Goal: Task Accomplishment & Management: Use online tool/utility

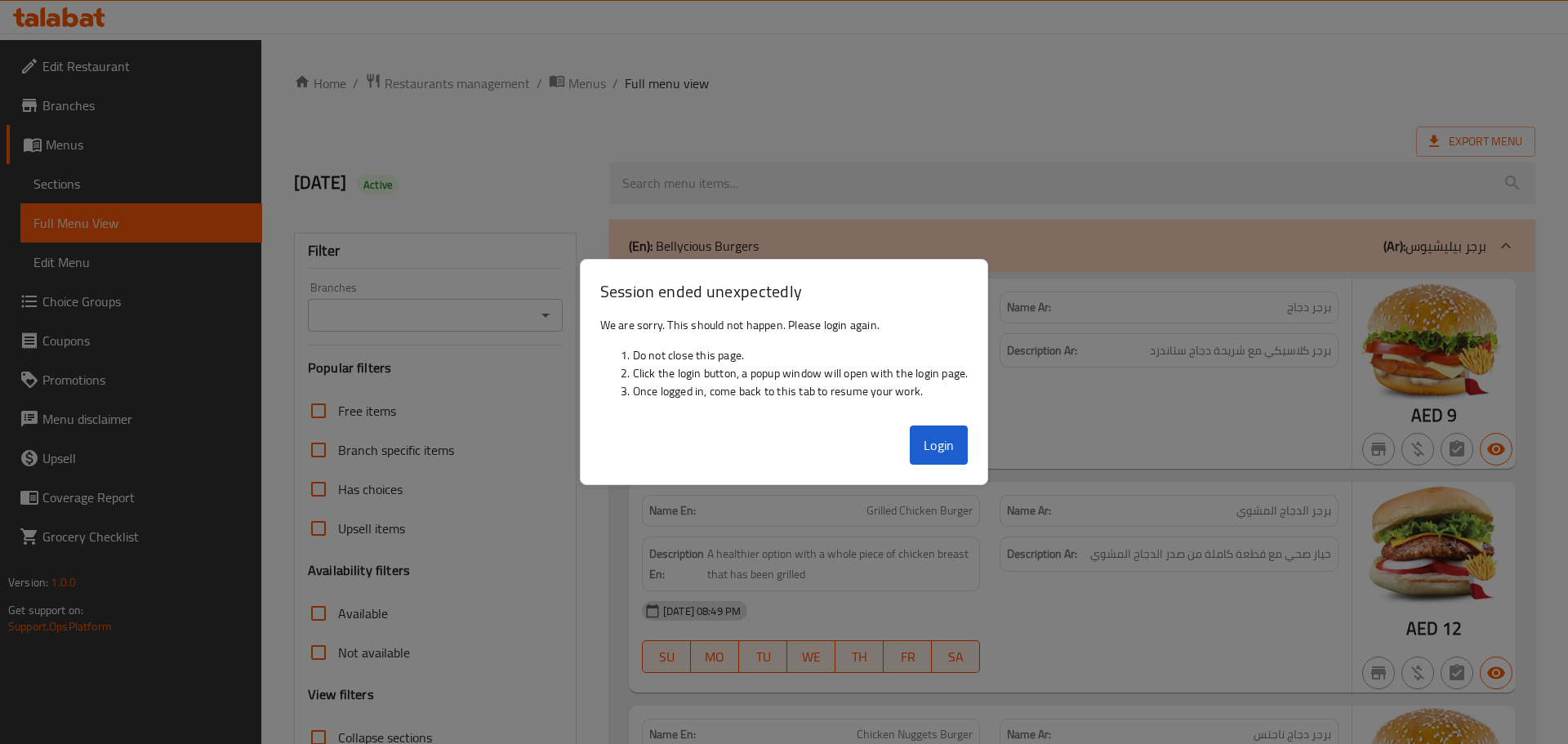
click at [633, 369] on li "Click the login button, a popup window will open with the login page." at bounding box center [800, 373] width 336 height 18
click at [924, 449] on button "Login" at bounding box center [939, 445] width 59 height 40
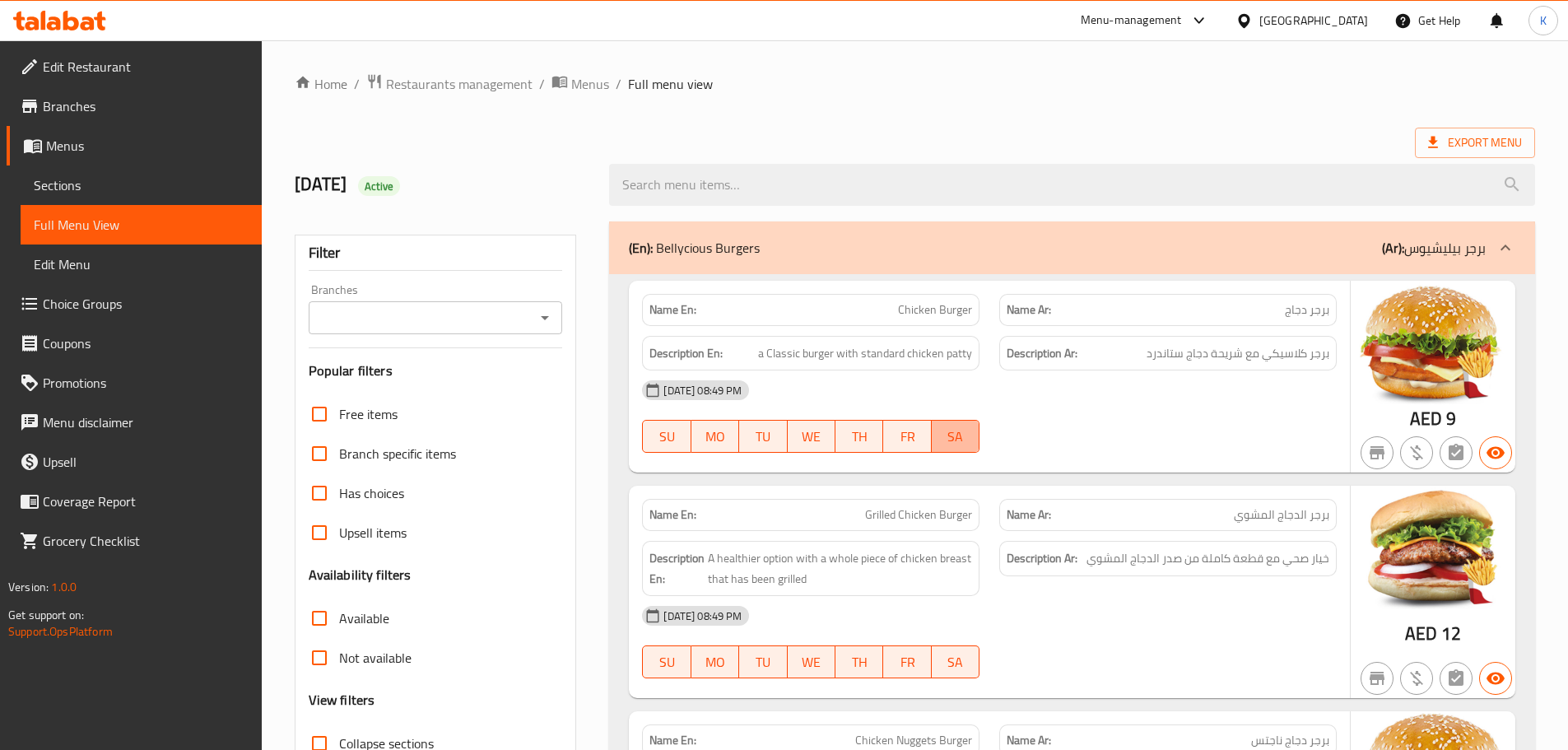
click at [946, 431] on span "SA" at bounding box center [956, 436] width 34 height 24
click at [57, 35] on div at bounding box center [60, 21] width 120 height 33
click at [66, 25] on icon at bounding box center [71, 21] width 15 height 20
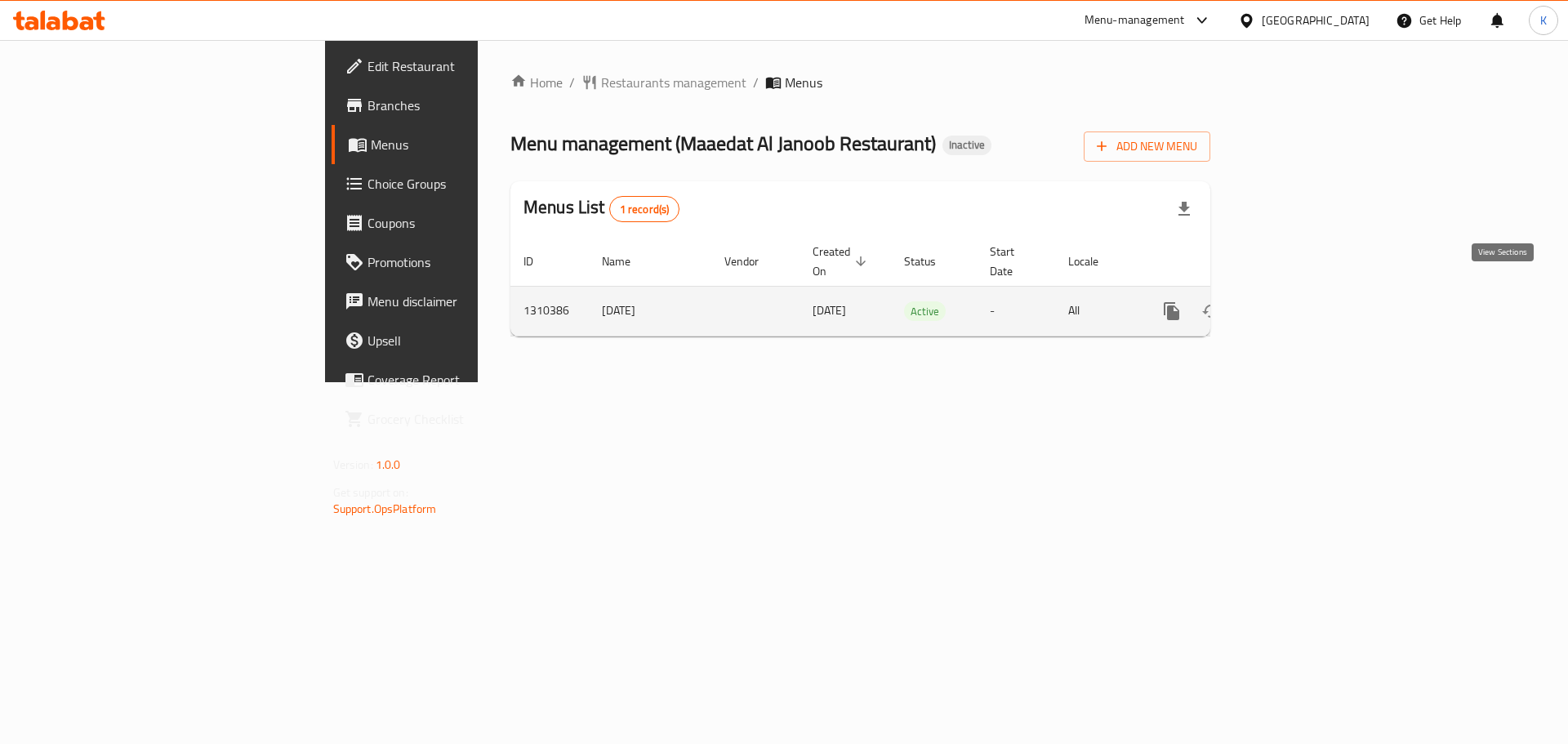
click at [1297, 304] on icon "enhanced table" at bounding box center [1289, 311] width 14 height 14
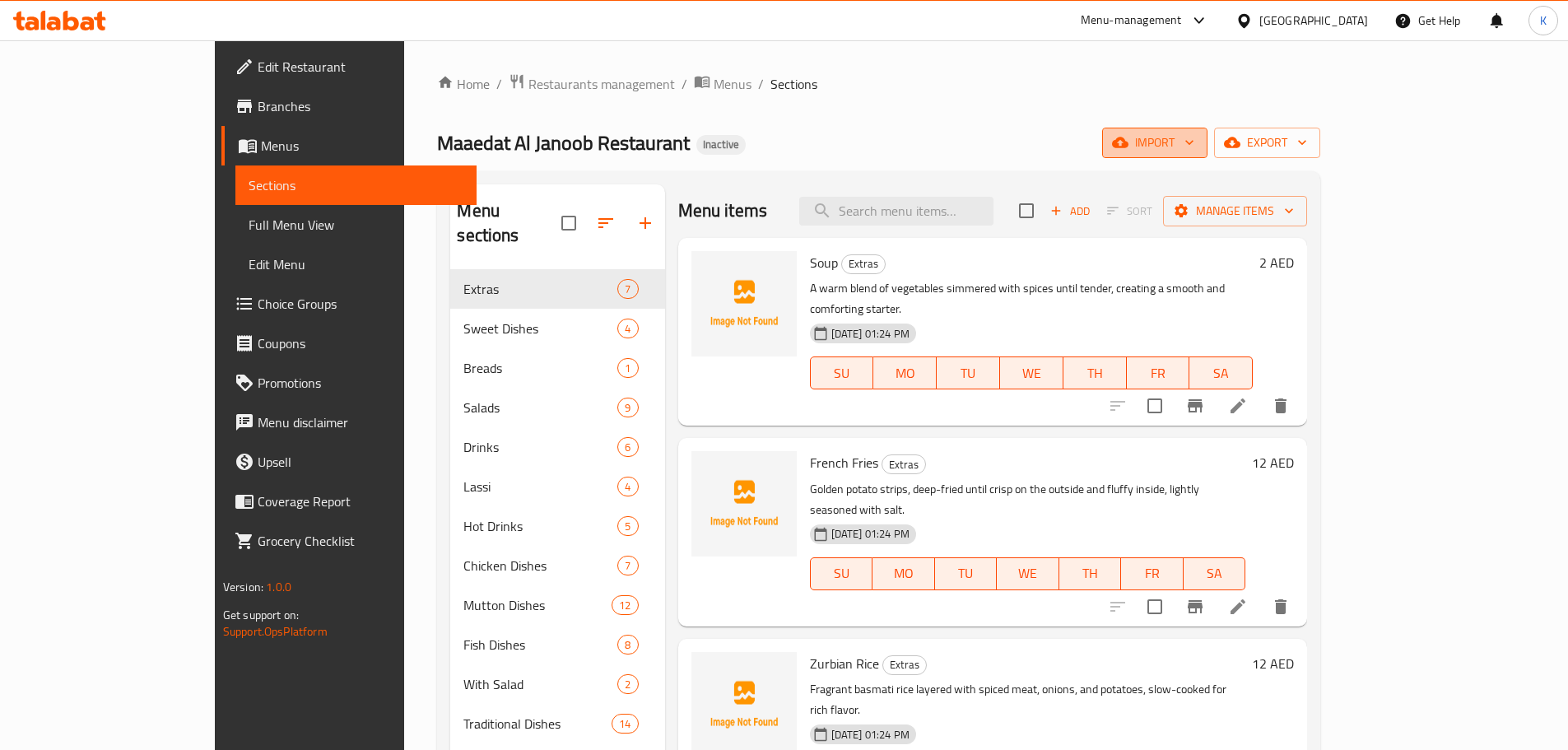
click at [1195, 151] on span "import" at bounding box center [1154, 142] width 79 height 21
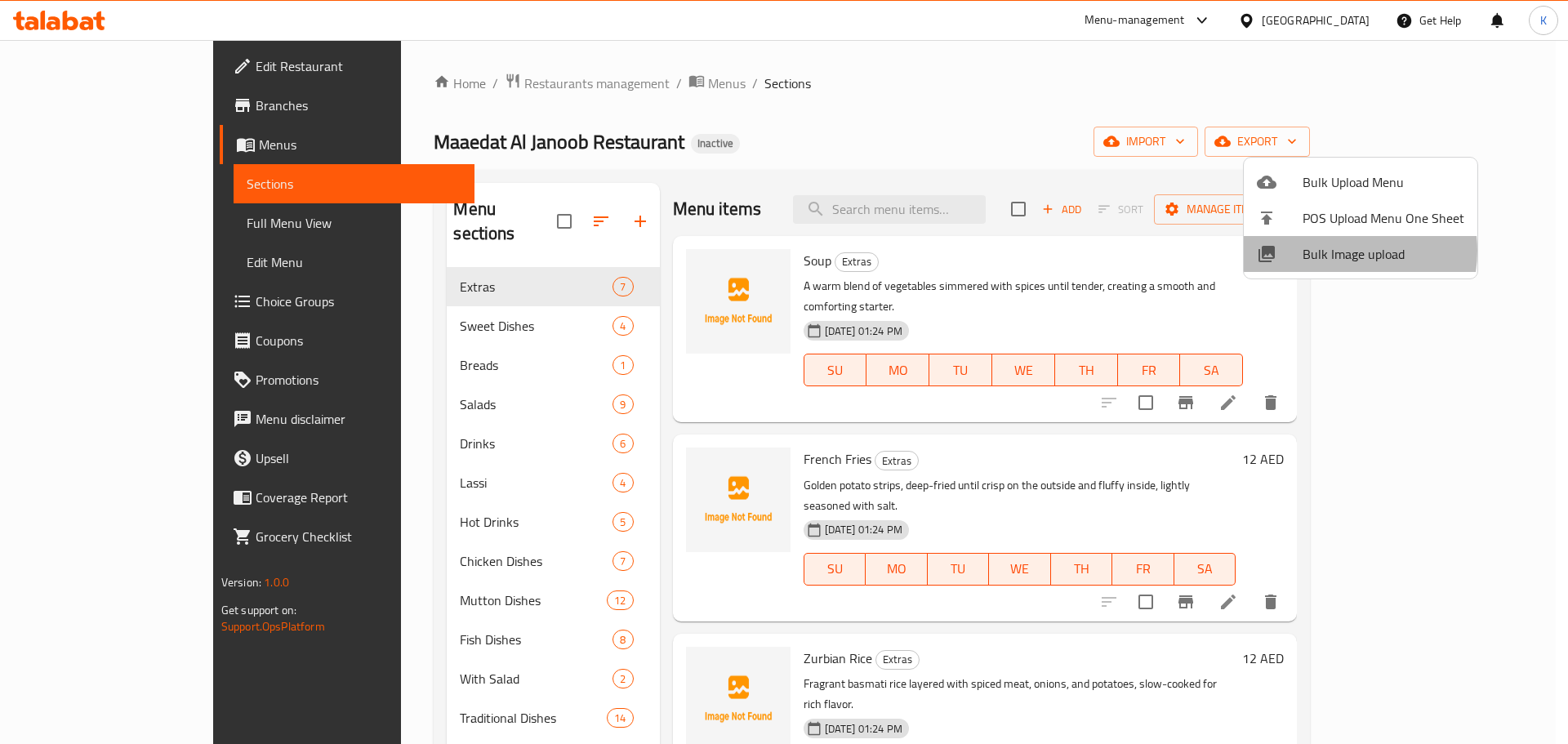
click at [1329, 251] on span "Bulk Image upload" at bounding box center [1383, 254] width 162 height 20
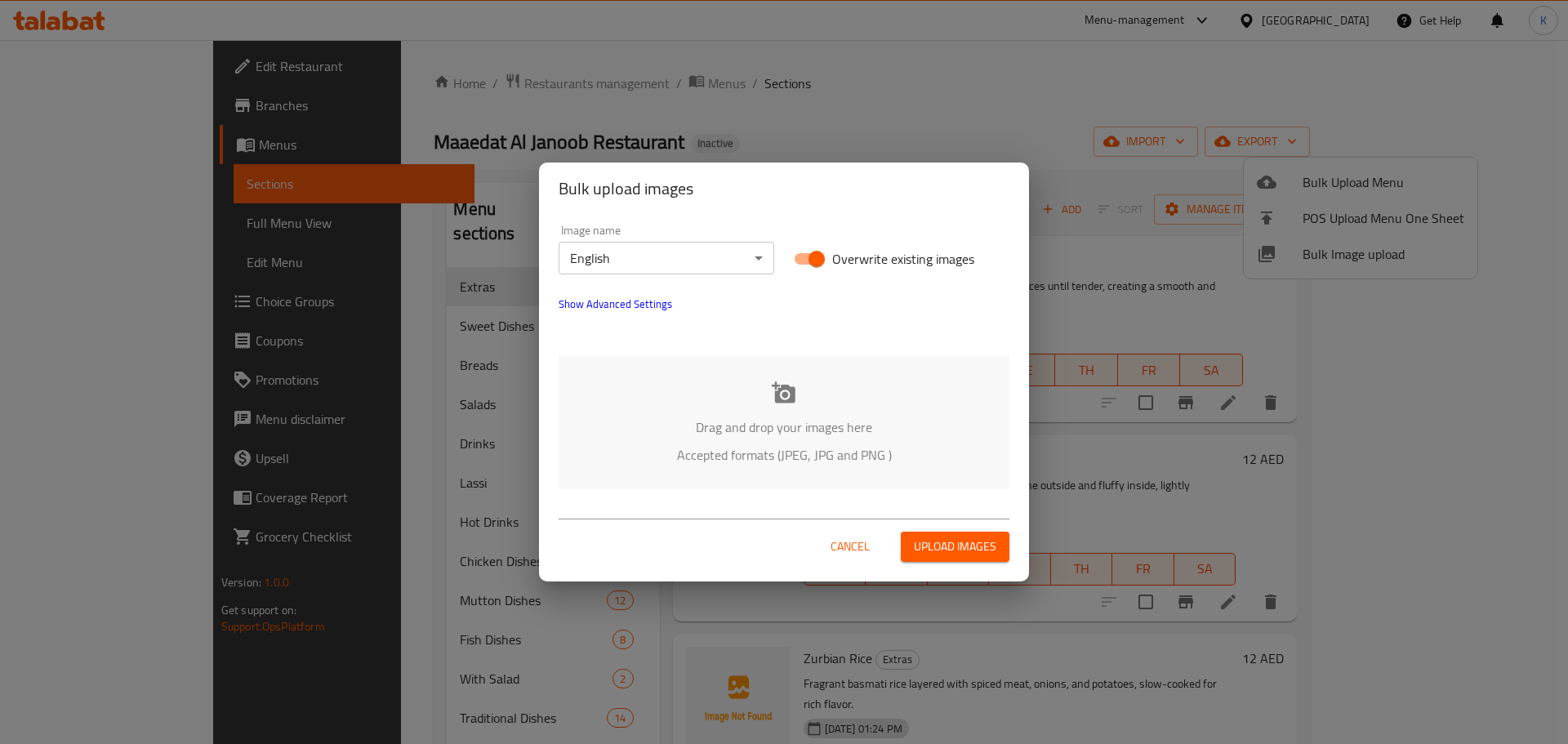
click at [757, 406] on div "Drag and drop your images here Accepted formats (JPEG, JPG and PNG )" at bounding box center [784, 423] width 451 height 133
click at [1006, 435] on div "Drag and drop your images here Accepted formats (JPEG, JPG and PNG )" at bounding box center [784, 423] width 451 height 133
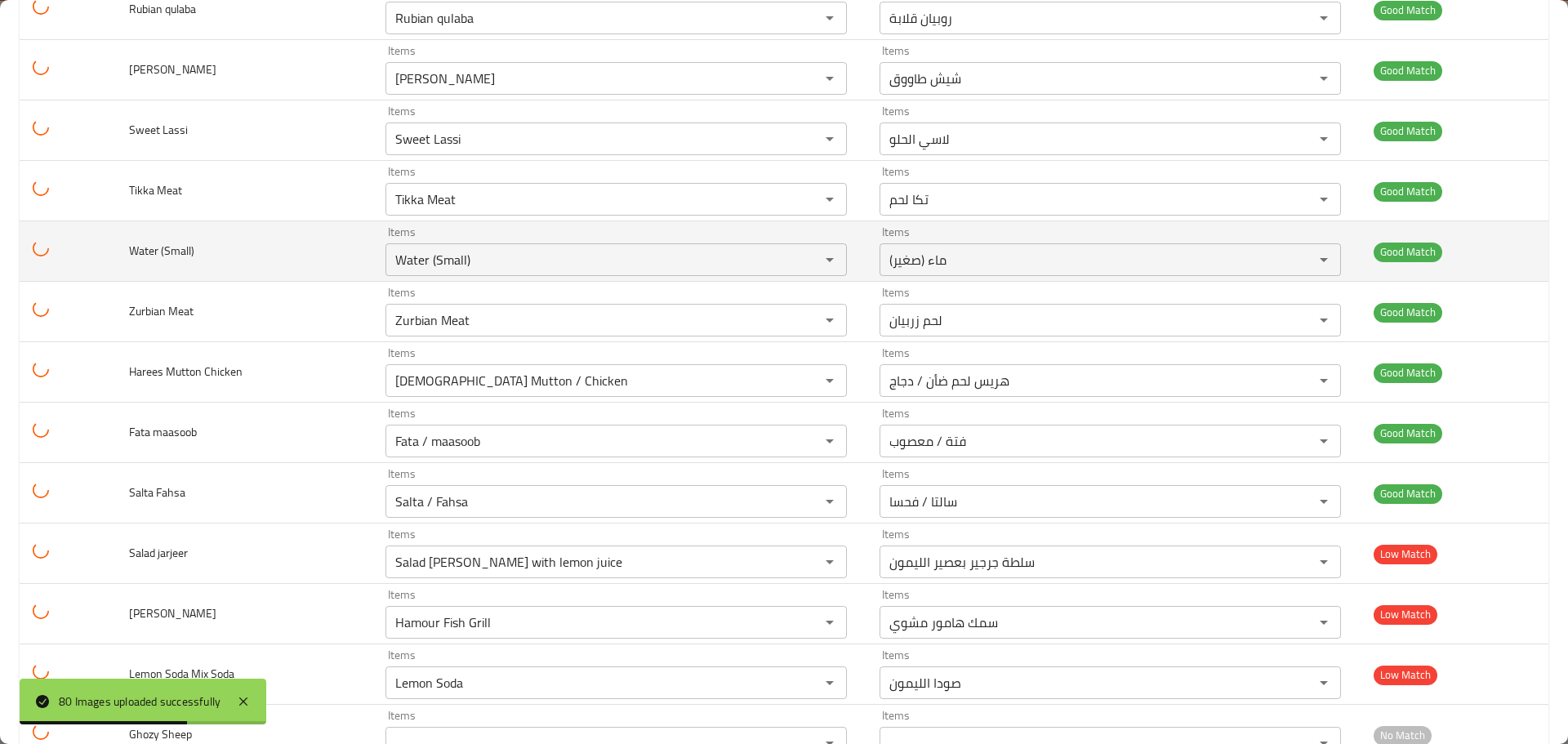
scroll to position [4371, 0]
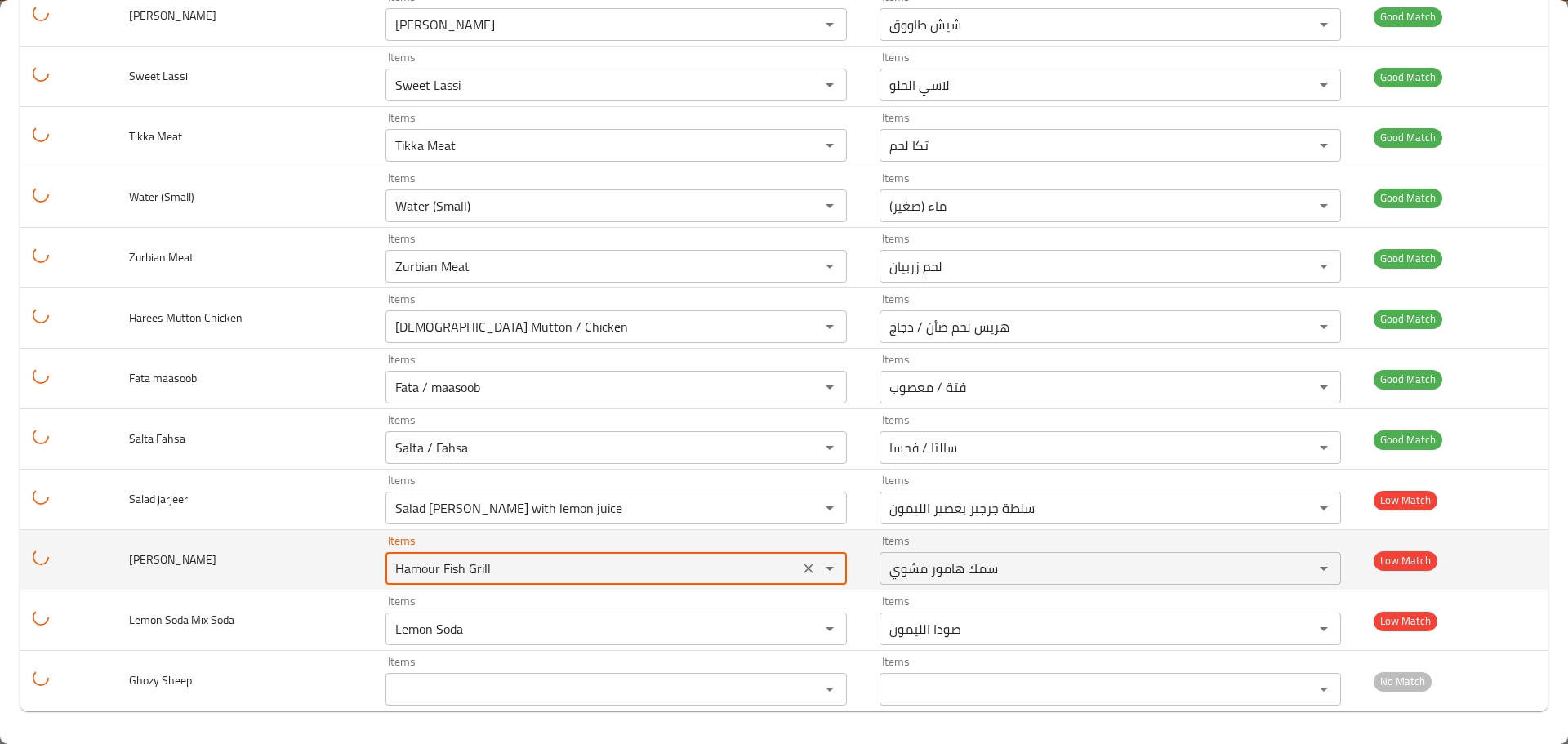
drag, startPoint x: 505, startPoint y: 569, endPoint x: 364, endPoint y: 560, distance: 141.3
click at [364, 560] on tr "Mandi Sheep Items Hamour Fish Grill Items Items سمك هامور مشوي Items Low Match" at bounding box center [784, 560] width 1528 height 60
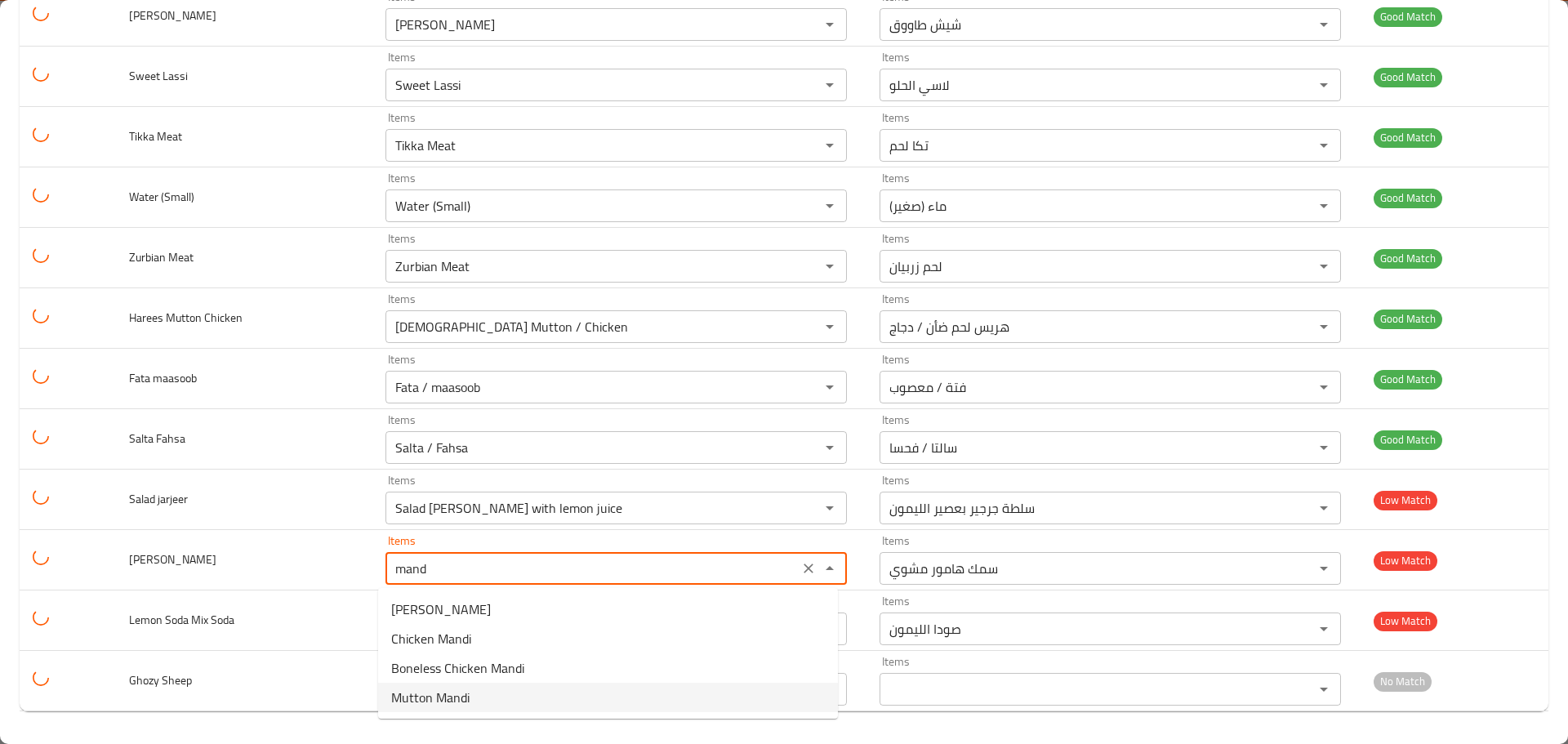
click at [395, 696] on span "Mutton Mandi" at bounding box center [430, 697] width 78 height 20
type Sheep "Mutton Mandi"
type Sheep-ar "مندي لحم ضأن"
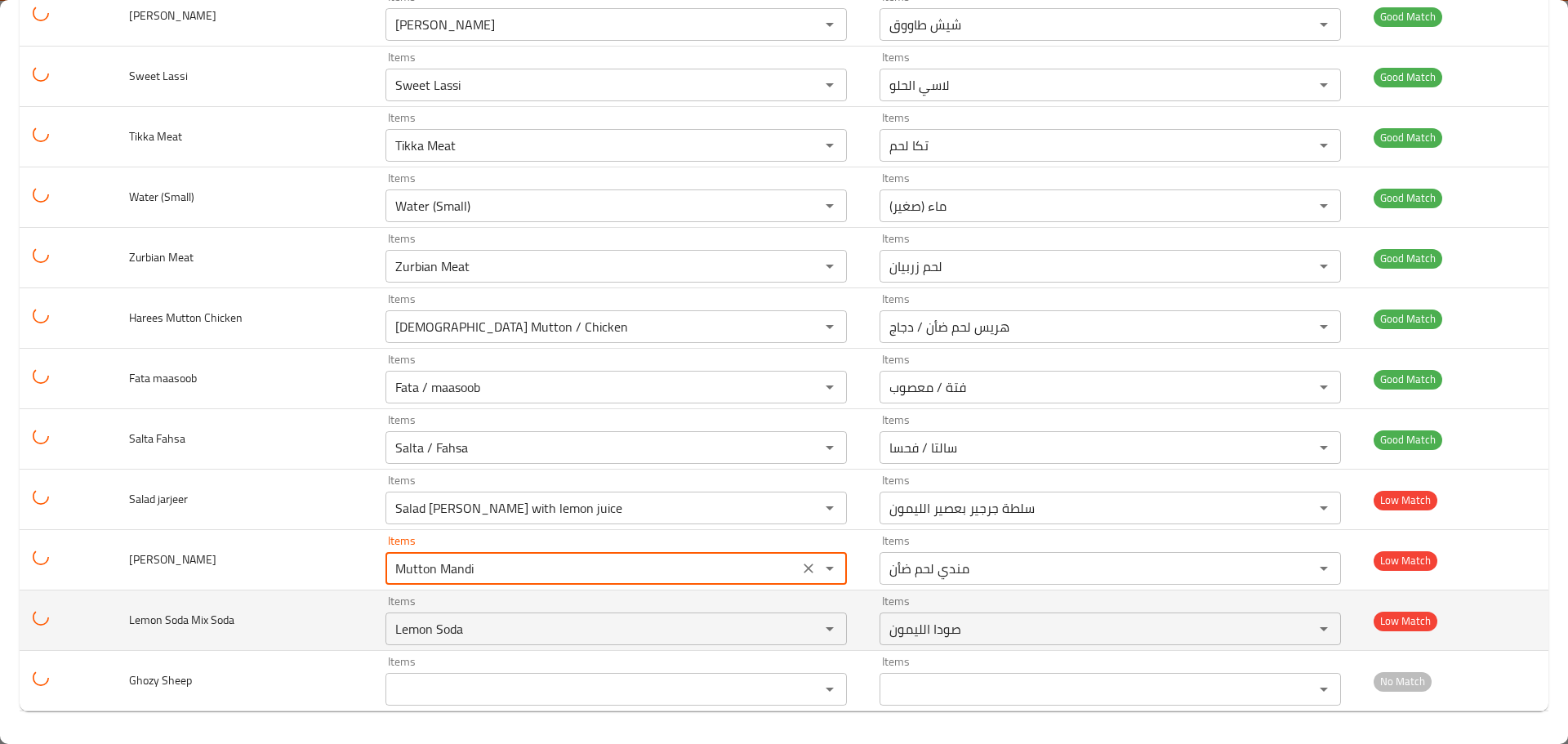
type Sheep "Mutton Mandi"
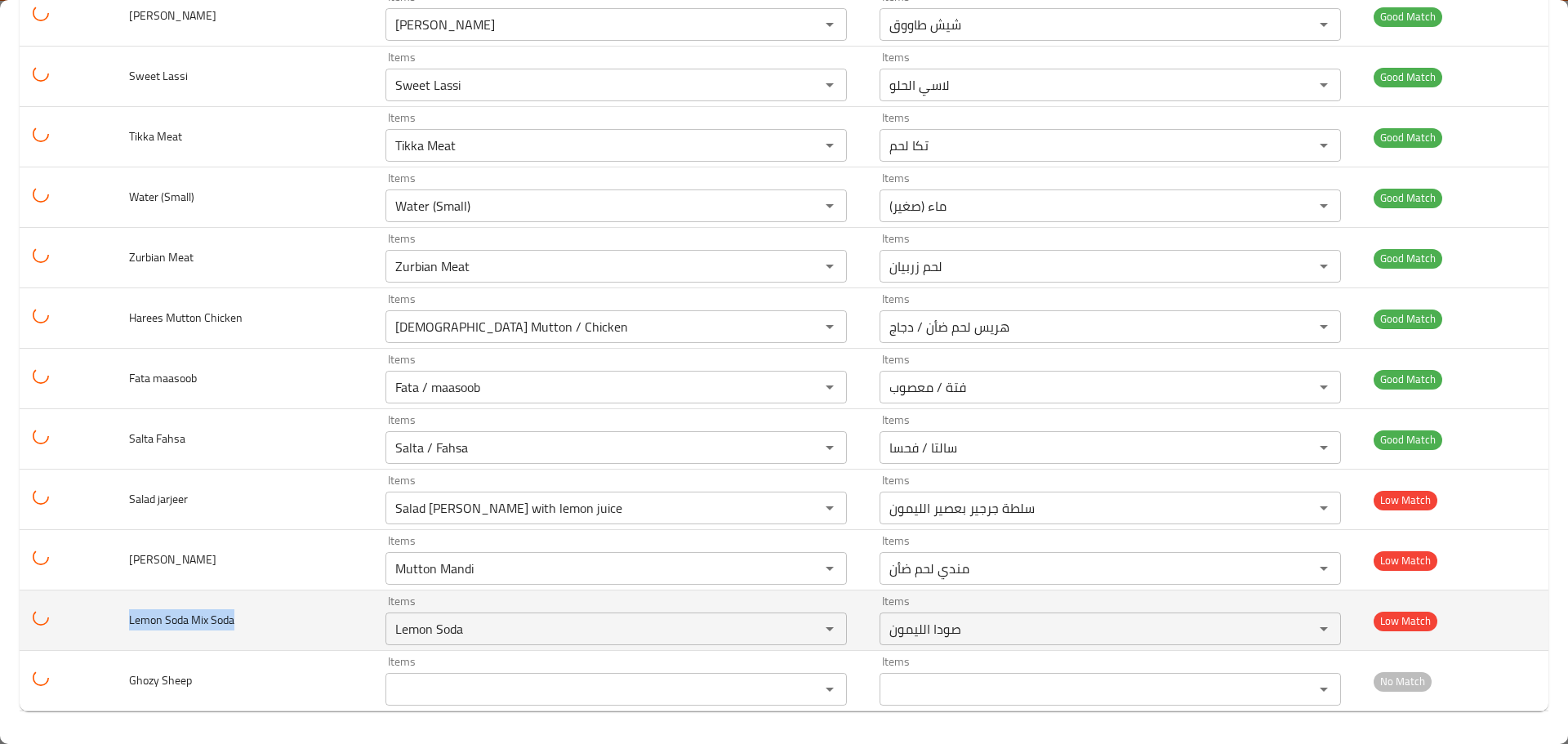
drag, startPoint x: 125, startPoint y: 621, endPoint x: 258, endPoint y: 628, distance: 133.2
click at [258, 628] on td "Lemon Soda Mix Soda" at bounding box center [244, 620] width 257 height 60
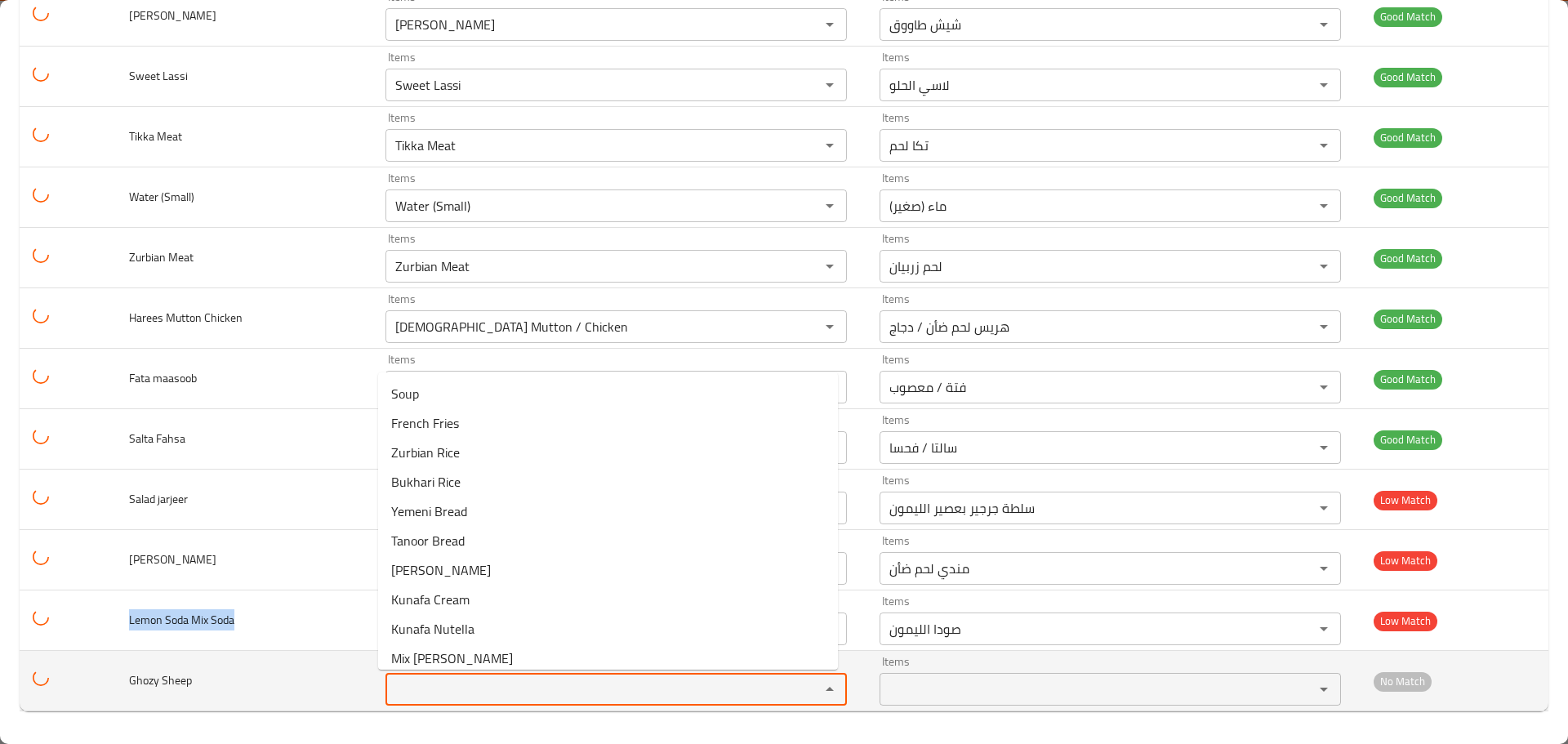
click at [452, 683] on Sheep "Items" at bounding box center [592, 688] width 403 height 22
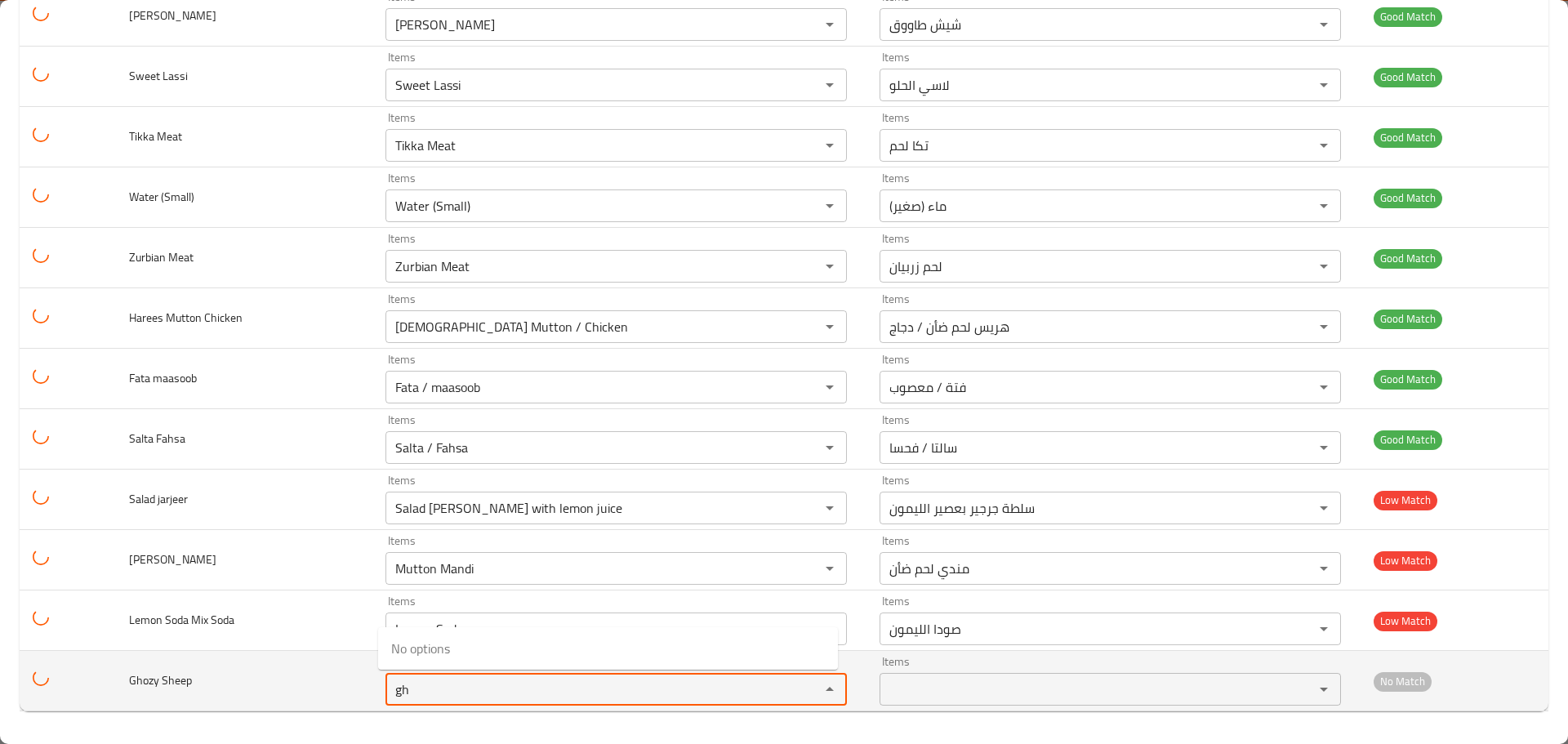
type Sheep "g"
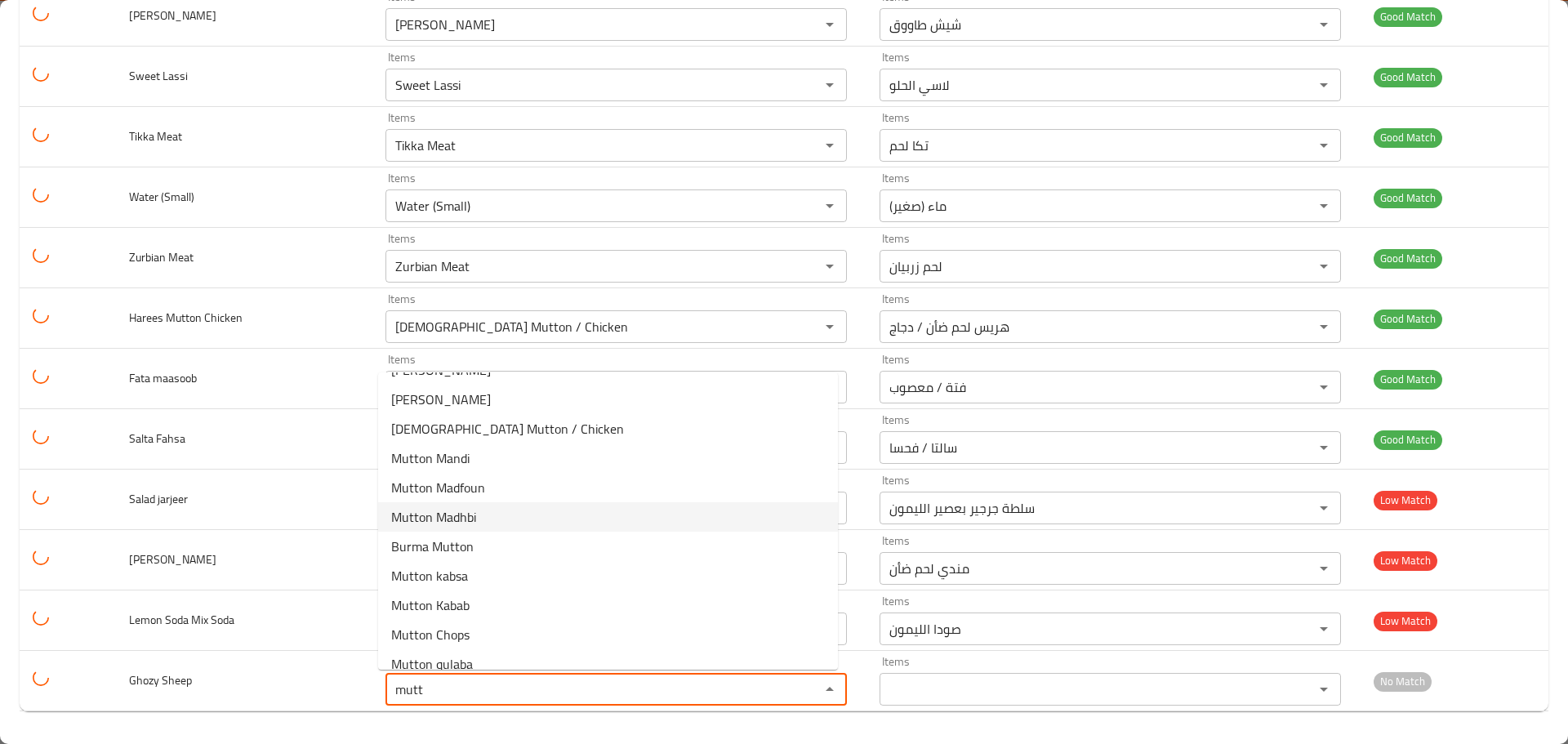
scroll to position [0, 0]
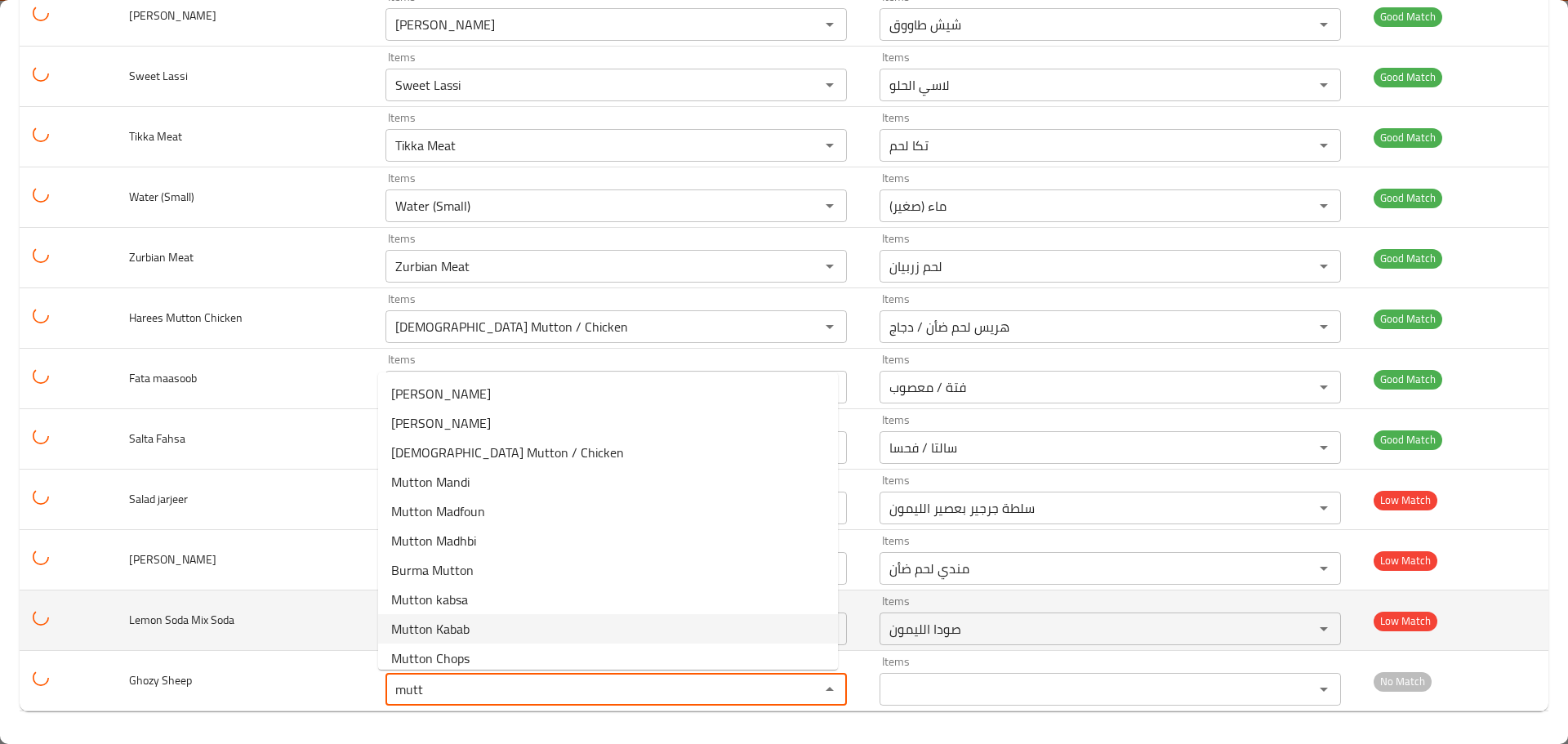
type Sheep "mutt"
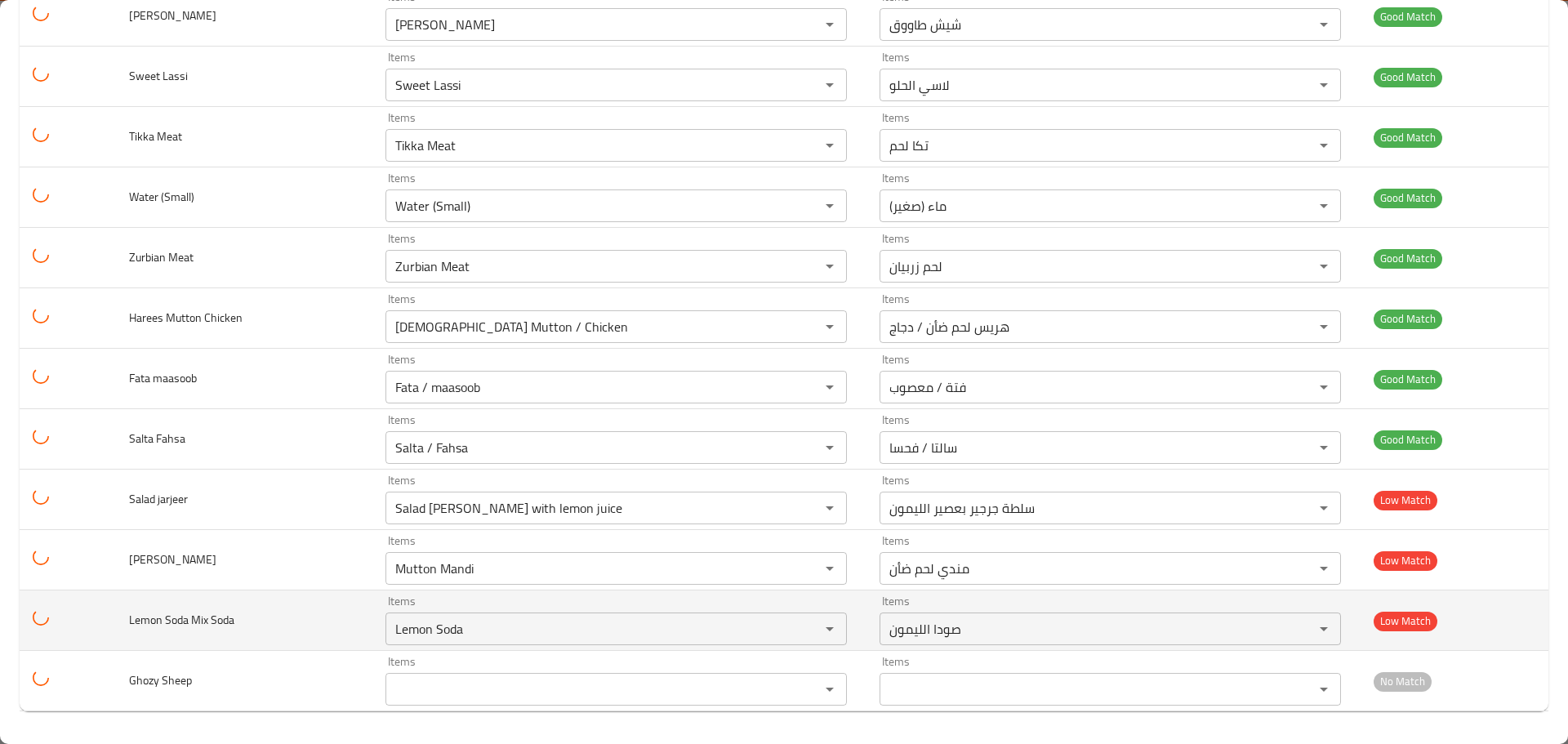
click at [349, 642] on td "Lemon Soda Mix Soda" at bounding box center [244, 620] width 257 height 60
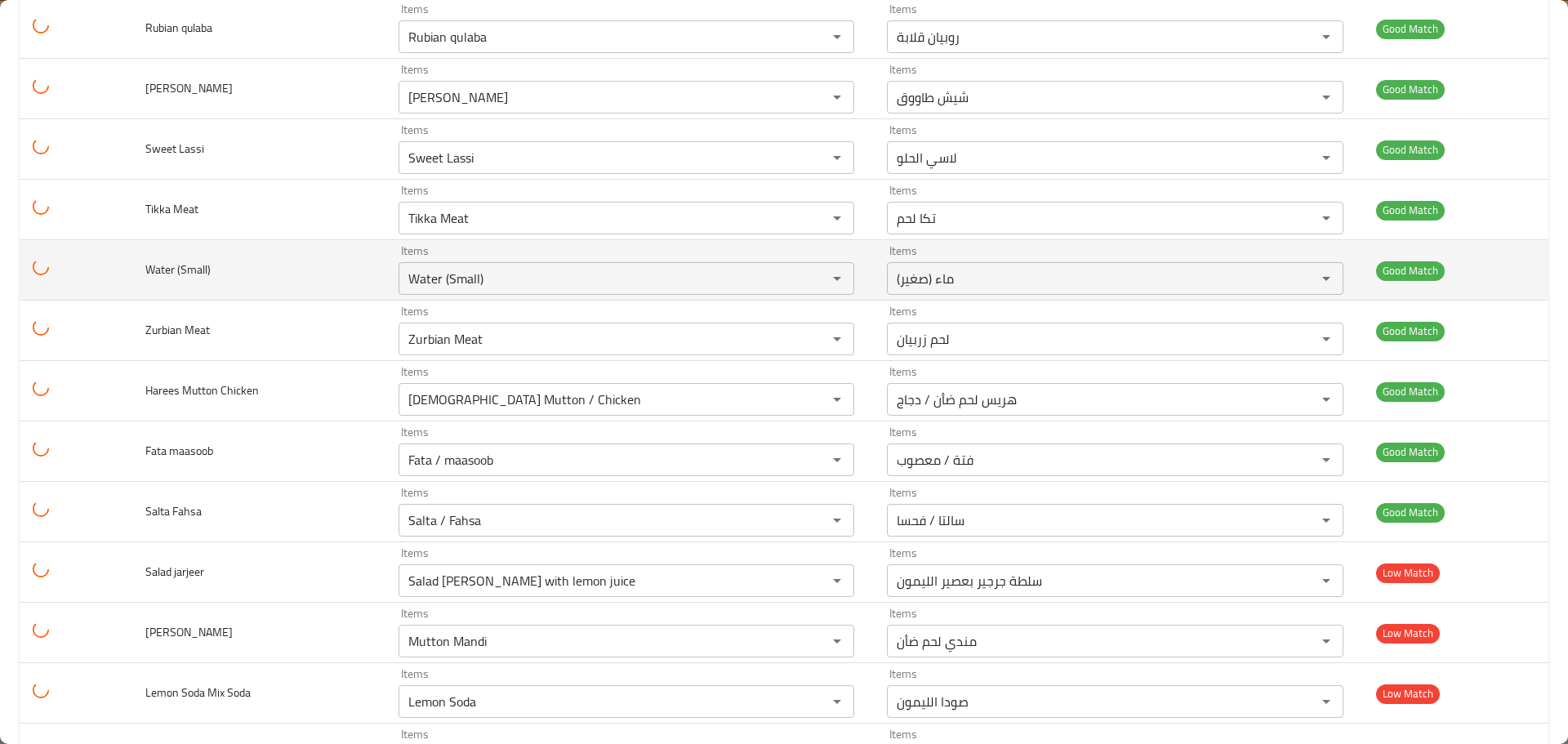
scroll to position [4371, 0]
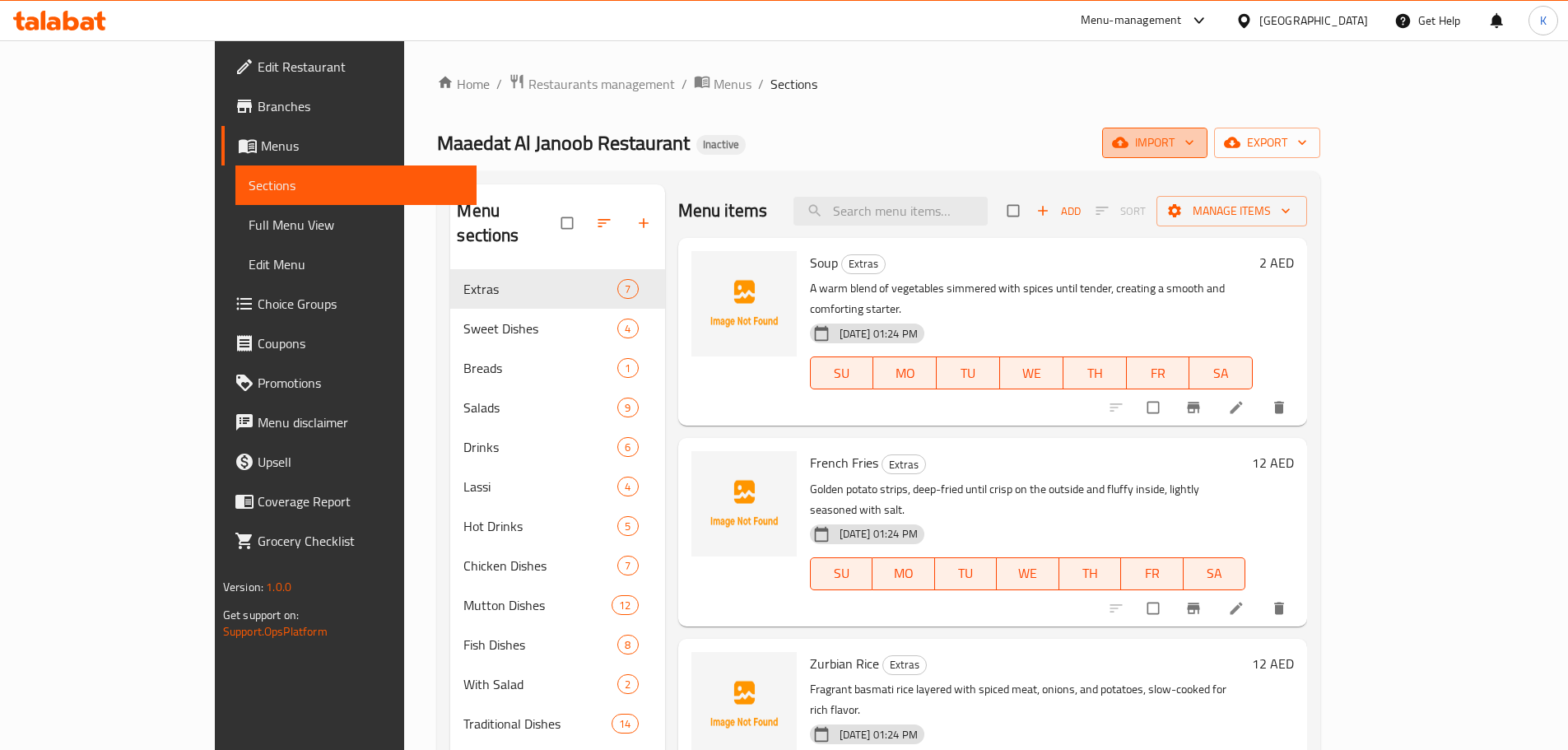
click at [1195, 139] on span "import" at bounding box center [1154, 142] width 79 height 21
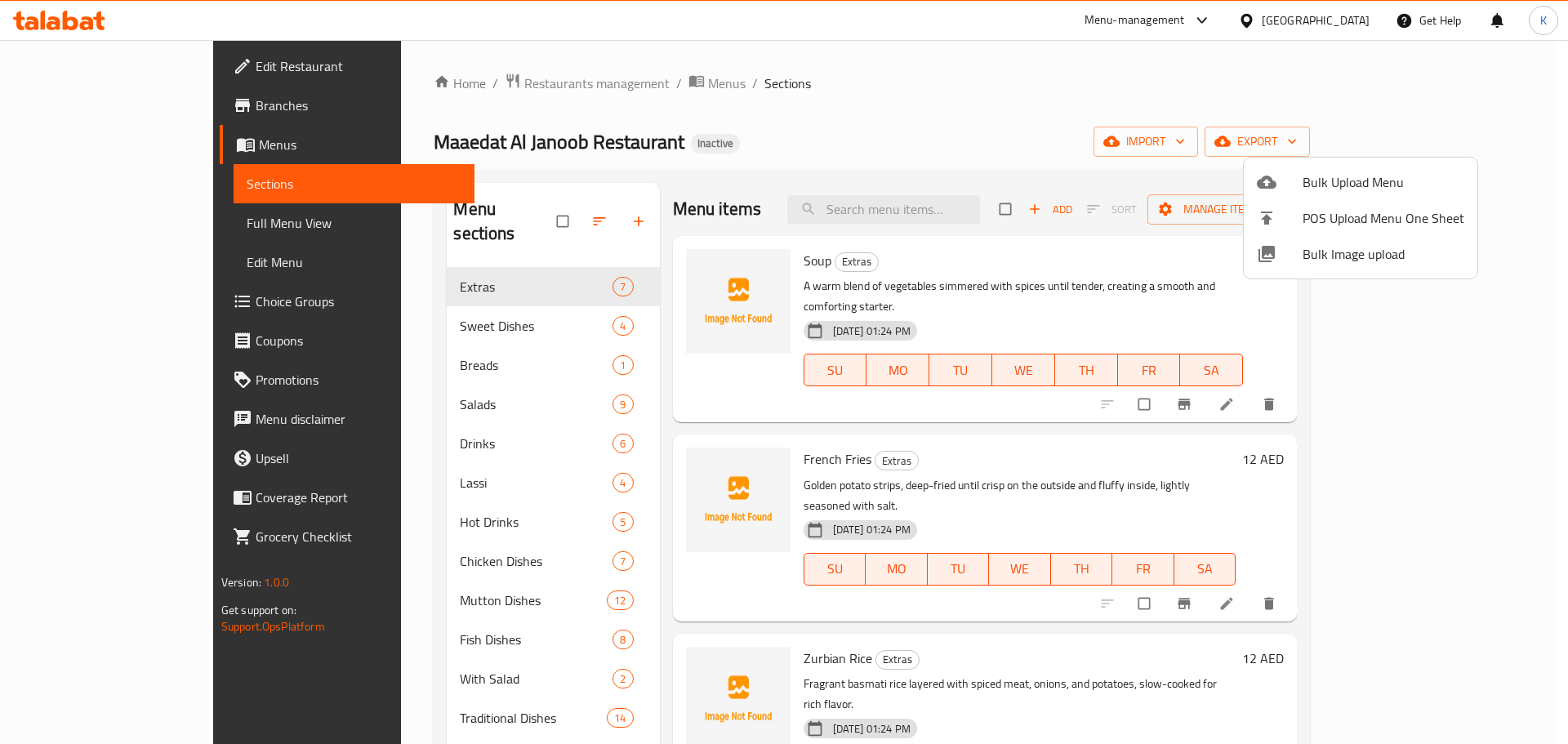
click at [1345, 252] on span "Bulk Image upload" at bounding box center [1383, 254] width 162 height 20
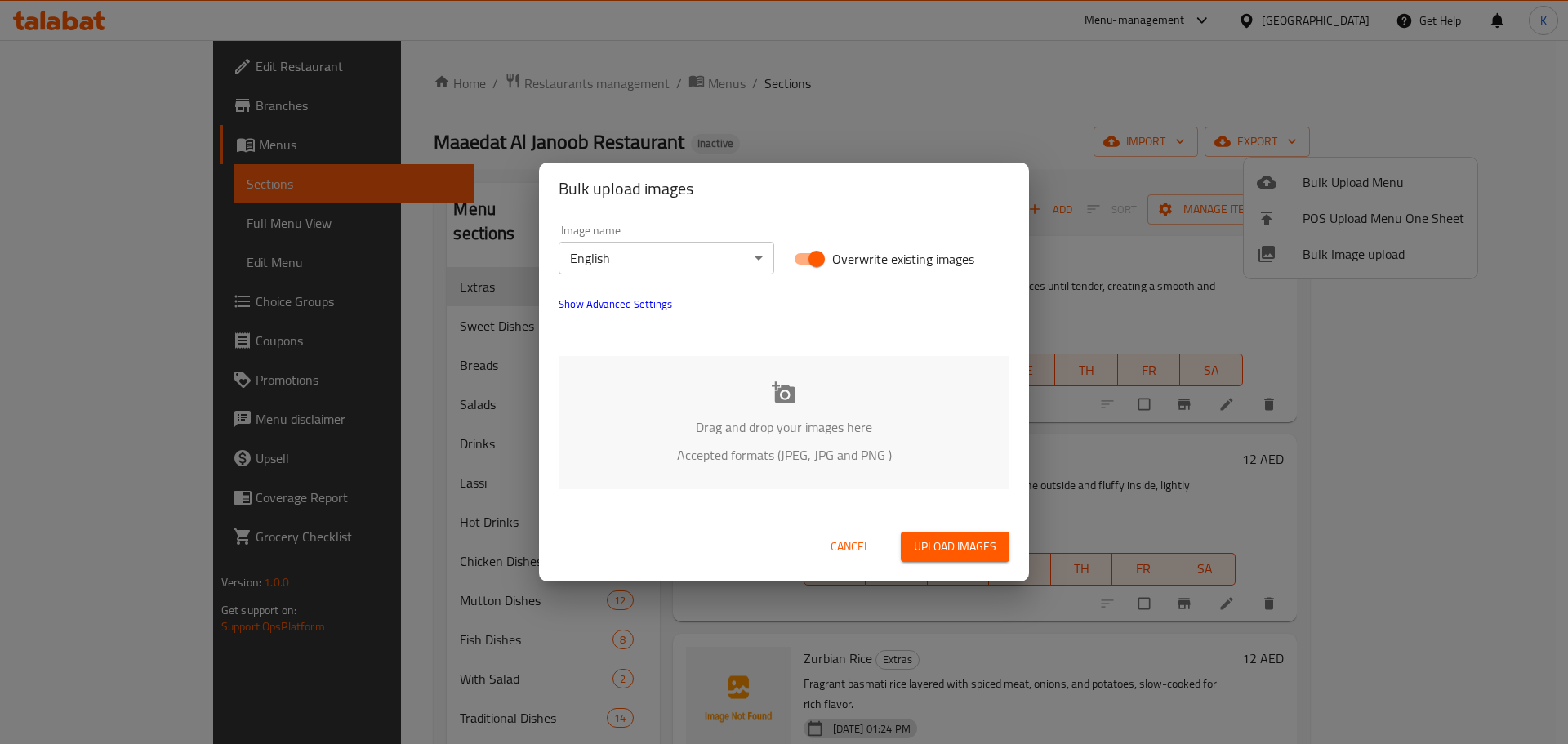
click at [798, 417] on p "Drag and drop your images here" at bounding box center [784, 427] width 401 height 20
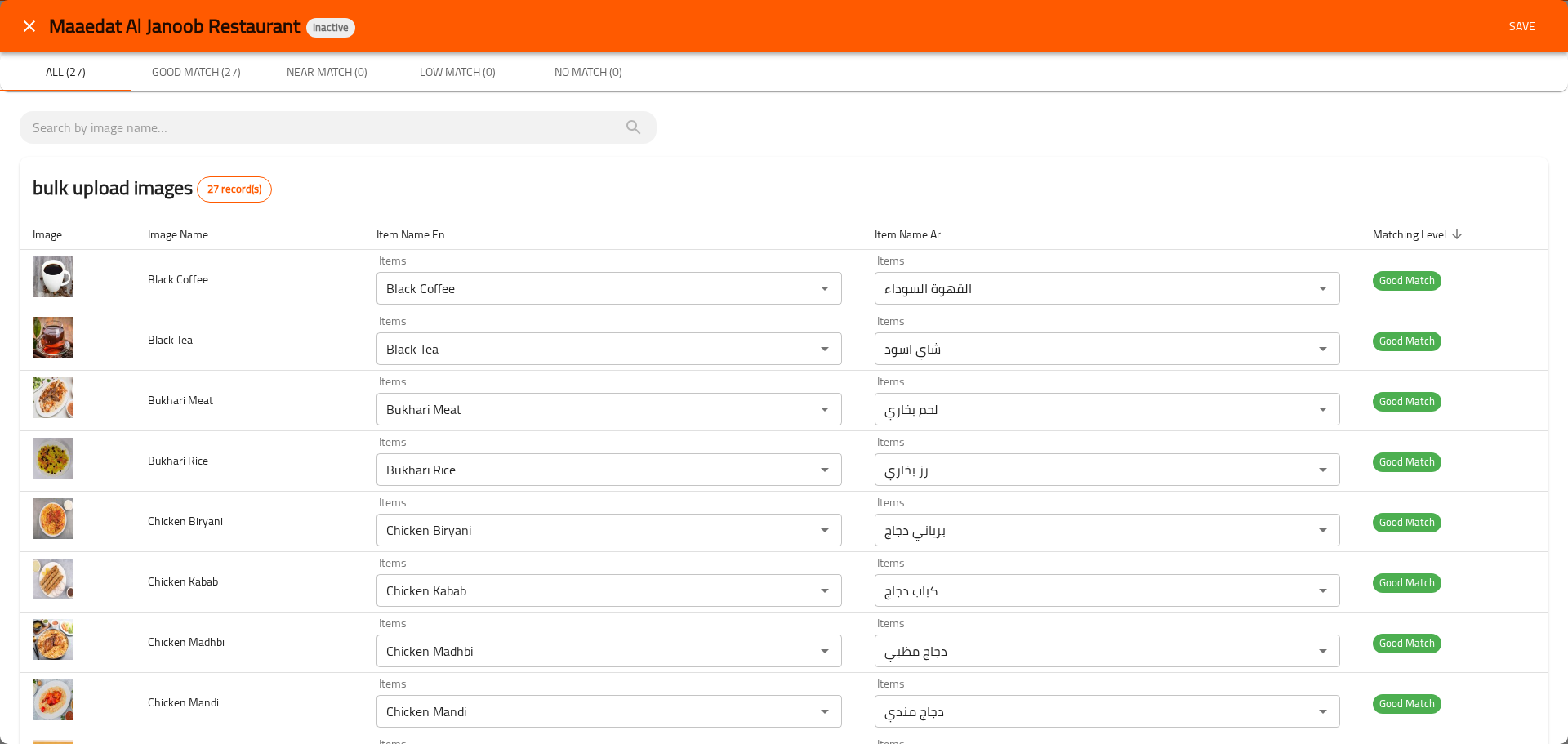
click at [1510, 18] on span "Save" at bounding box center [1522, 26] width 40 height 21
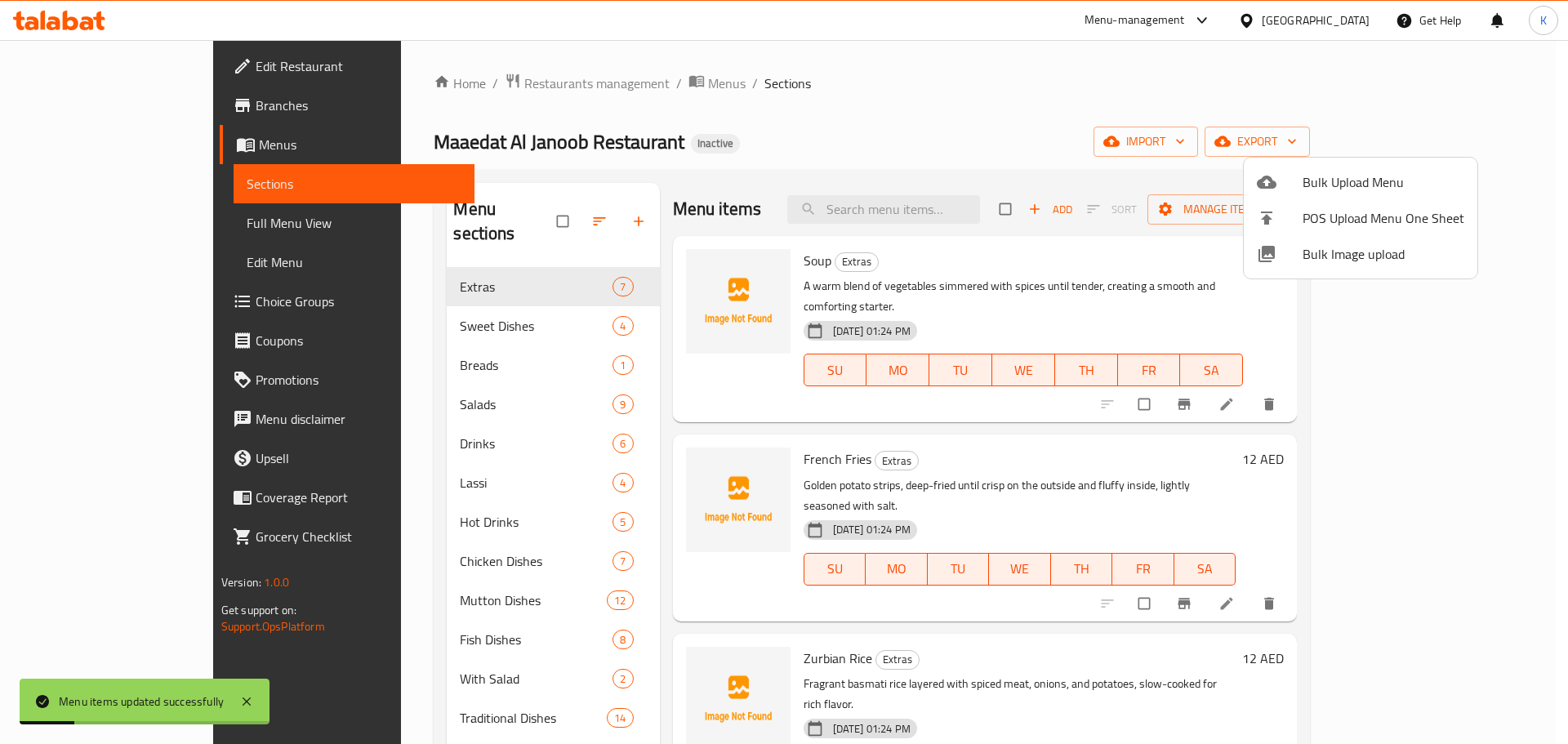
click at [758, 145] on div at bounding box center [784, 372] width 1568 height 744
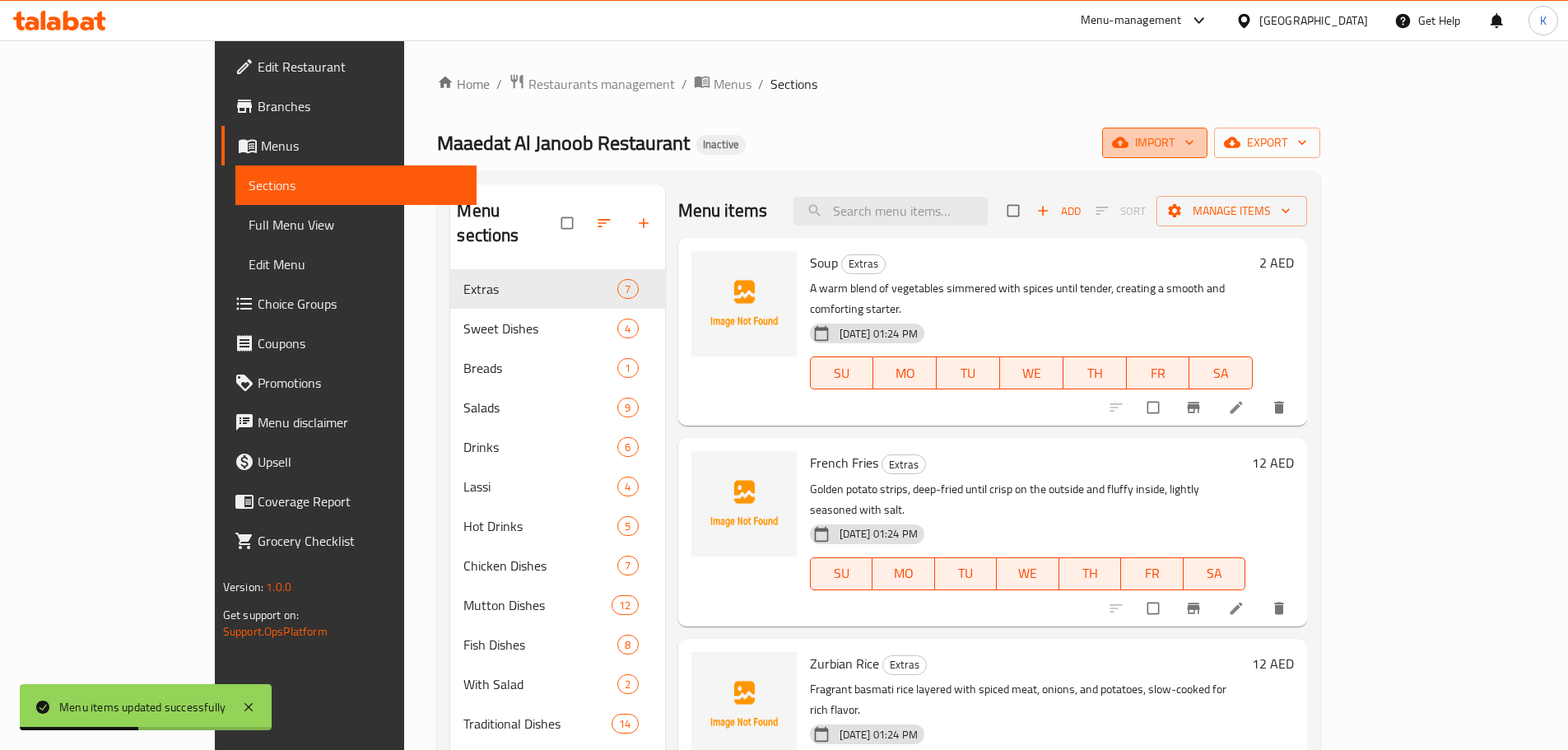
click at [1195, 147] on span "import" at bounding box center [1154, 142] width 79 height 21
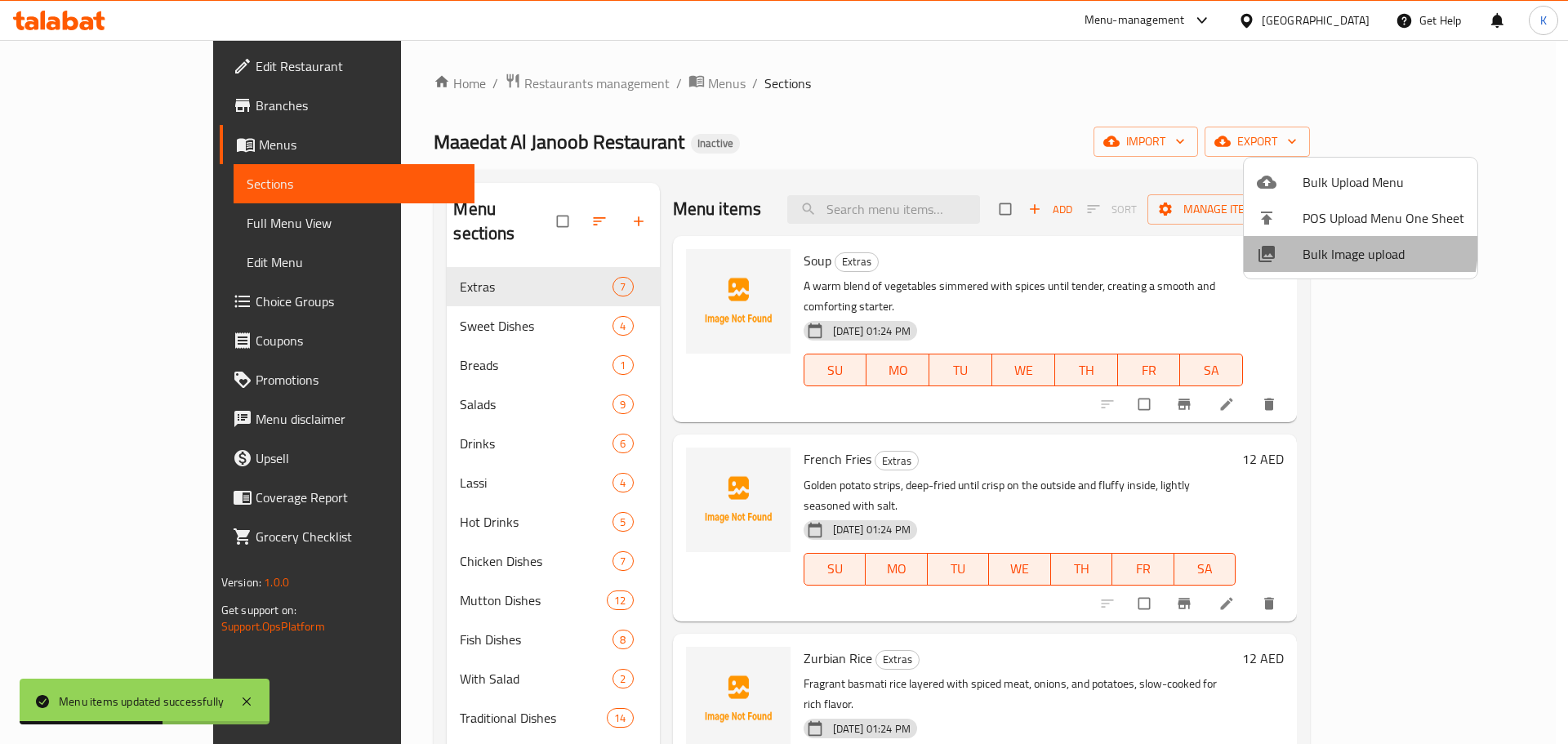
click at [1330, 245] on span "Bulk Image upload" at bounding box center [1383, 254] width 162 height 20
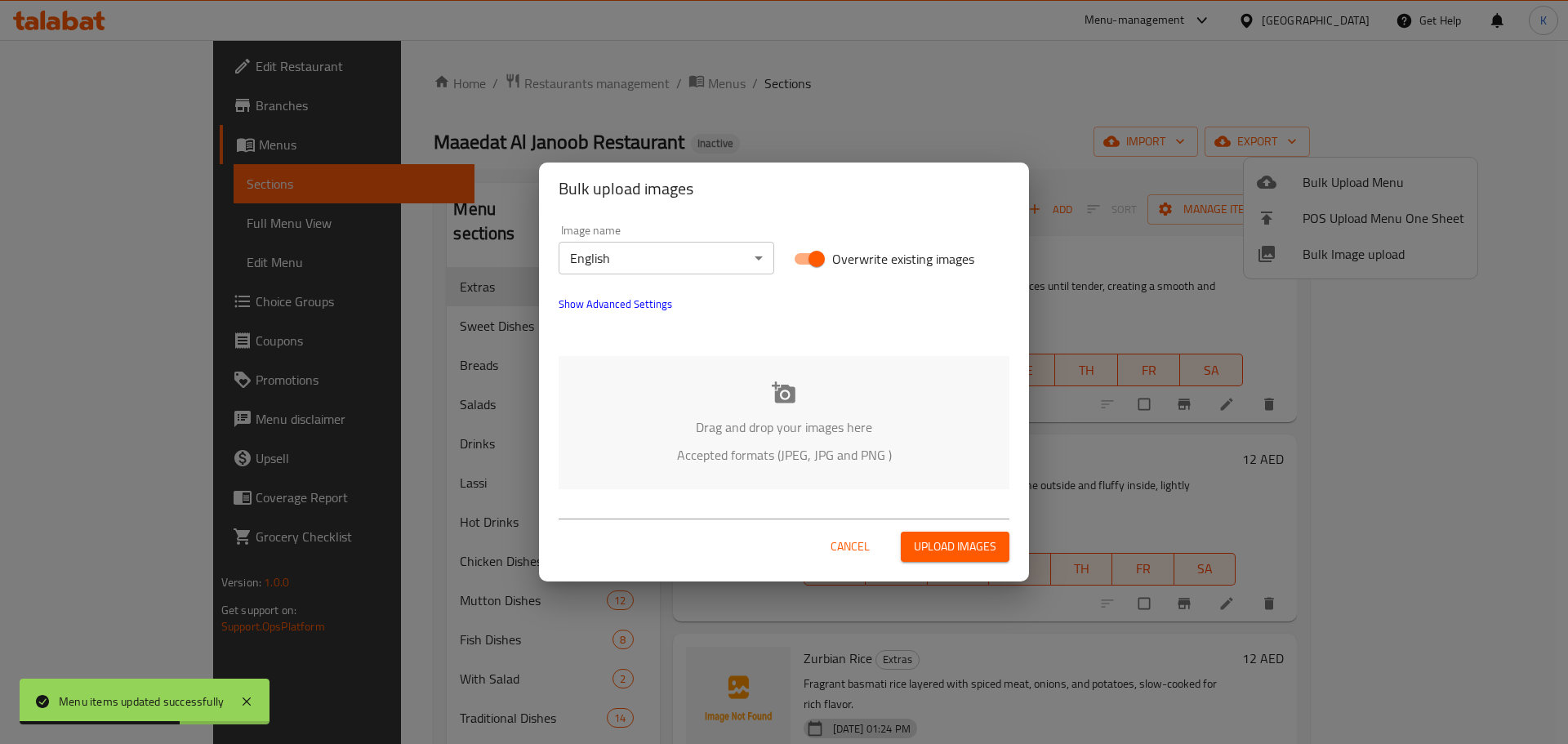
click at [789, 402] on icon at bounding box center [783, 392] width 23 height 22
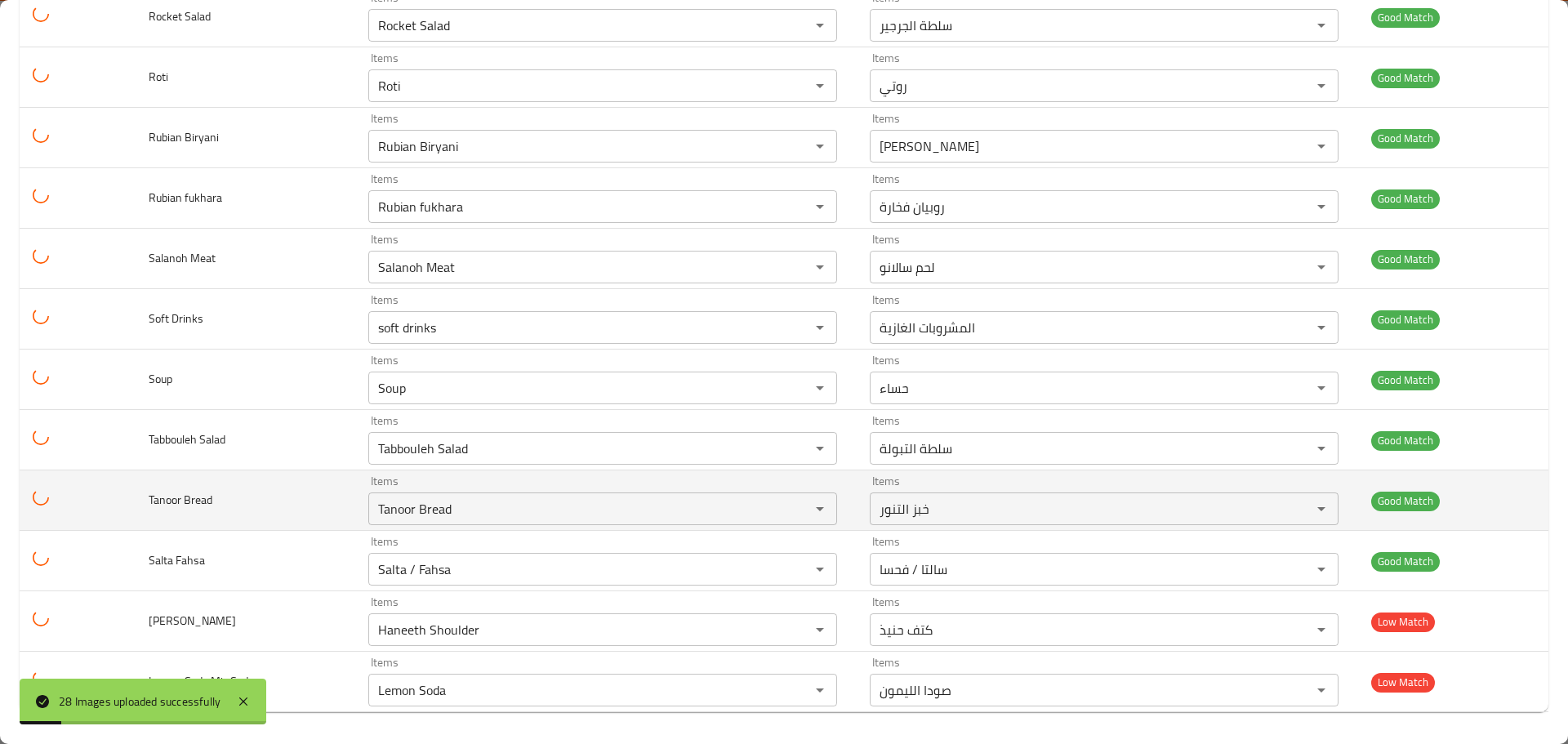
scroll to position [1230, 0]
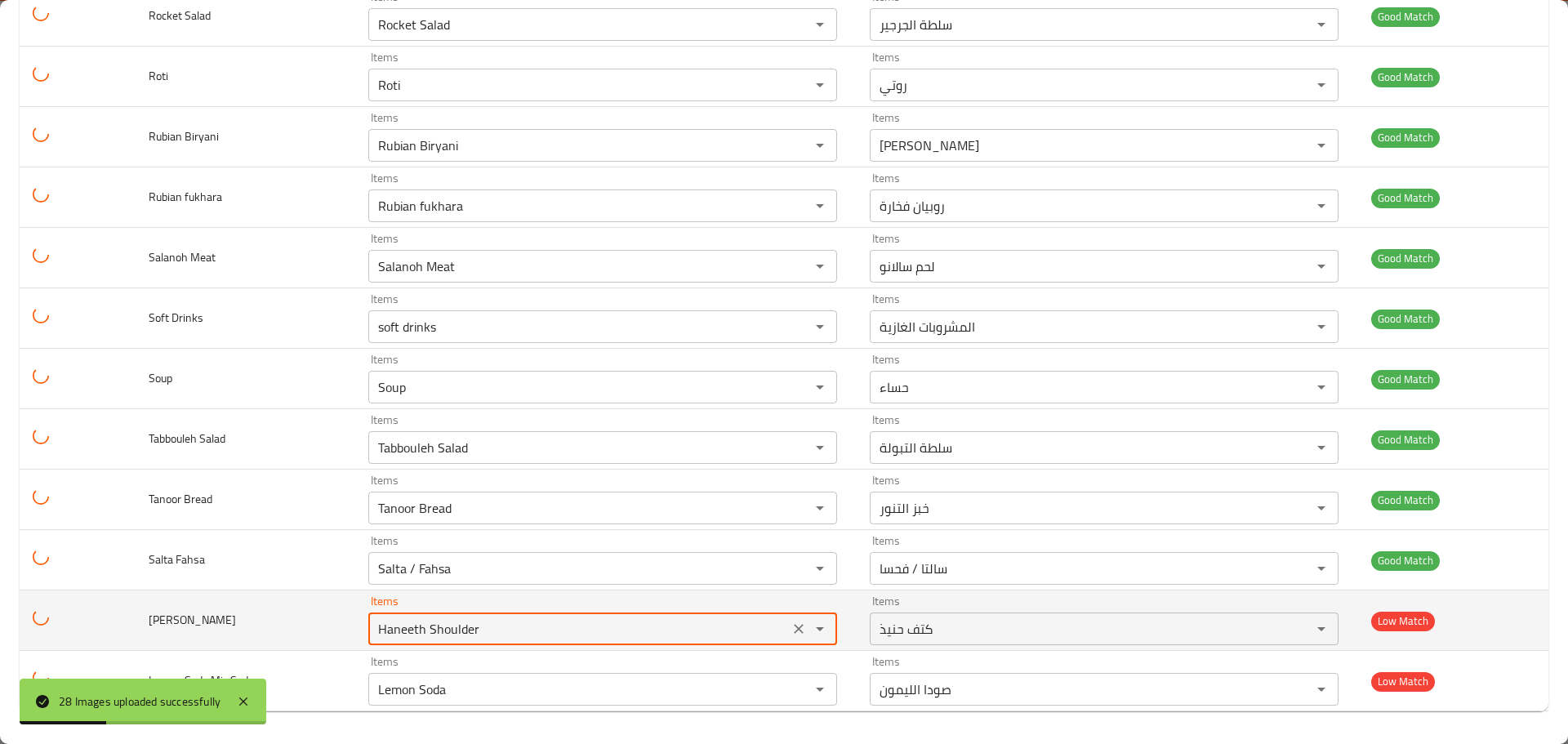
drag, startPoint x: 524, startPoint y: 630, endPoint x: 307, endPoint y: 636, distance: 217.1
click at [329, 636] on tr "Mandi Sheep Items Haneeth Shoulder Items Items كتف حنيذ Items Low Match" at bounding box center [784, 620] width 1528 height 60
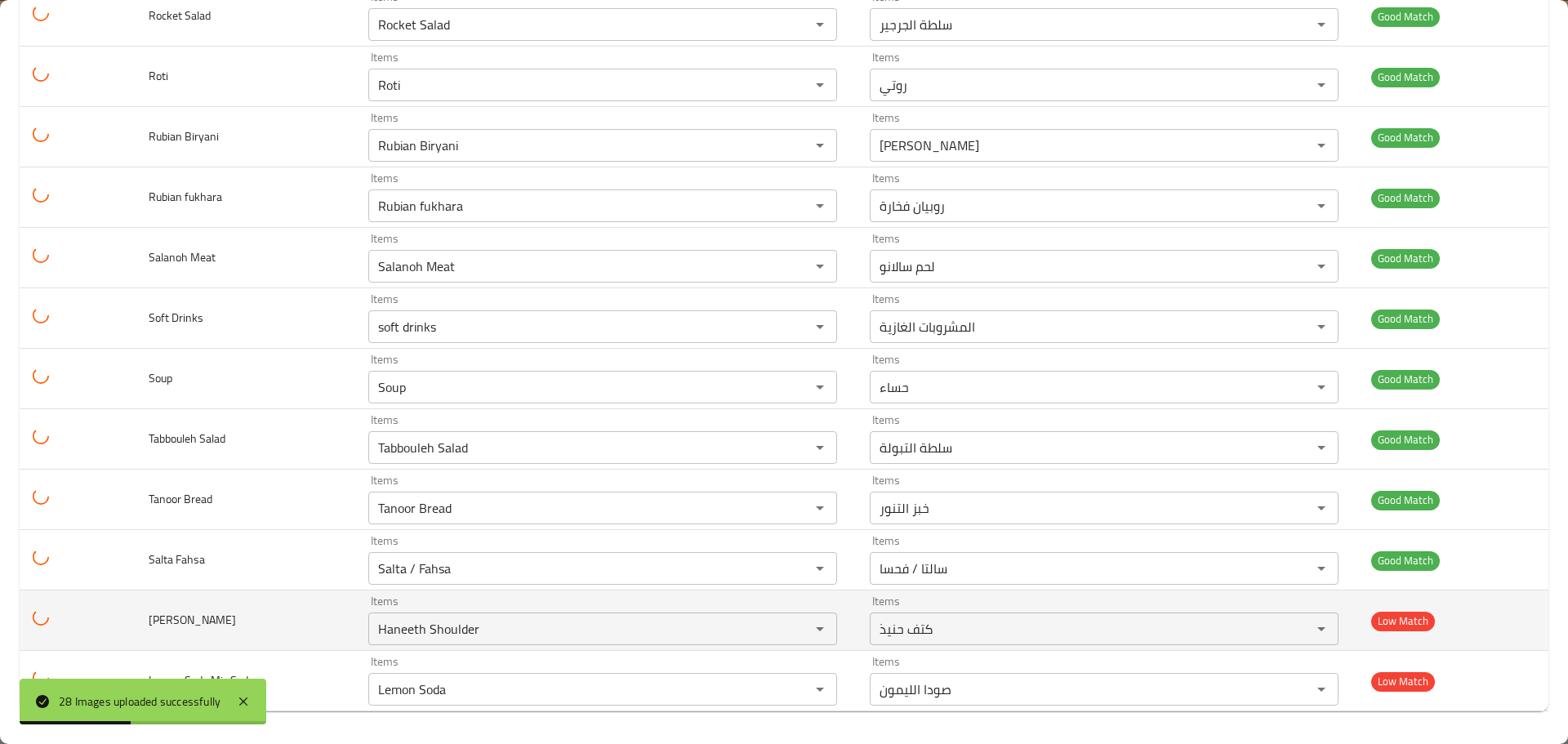
click at [155, 624] on span "Mandi Sheep" at bounding box center [192, 620] width 87 height 22
copy span "Mandi"
click at [419, 627] on Sheep "Haneeth Shoulder" at bounding box center [579, 628] width 410 height 22
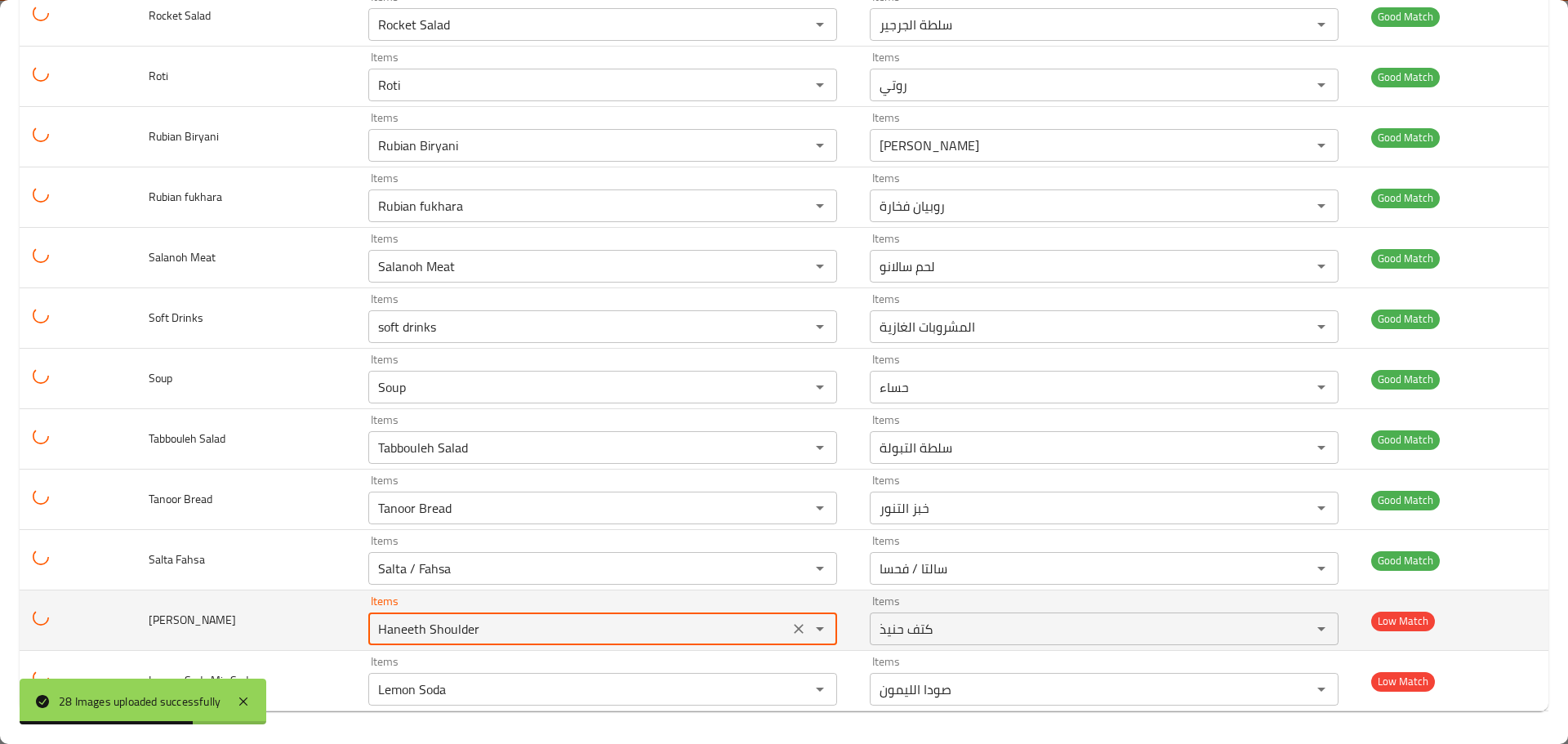
click at [419, 627] on Sheep "Haneeth Shoulder" at bounding box center [579, 628] width 410 height 22
paste Sheep "Mandi"
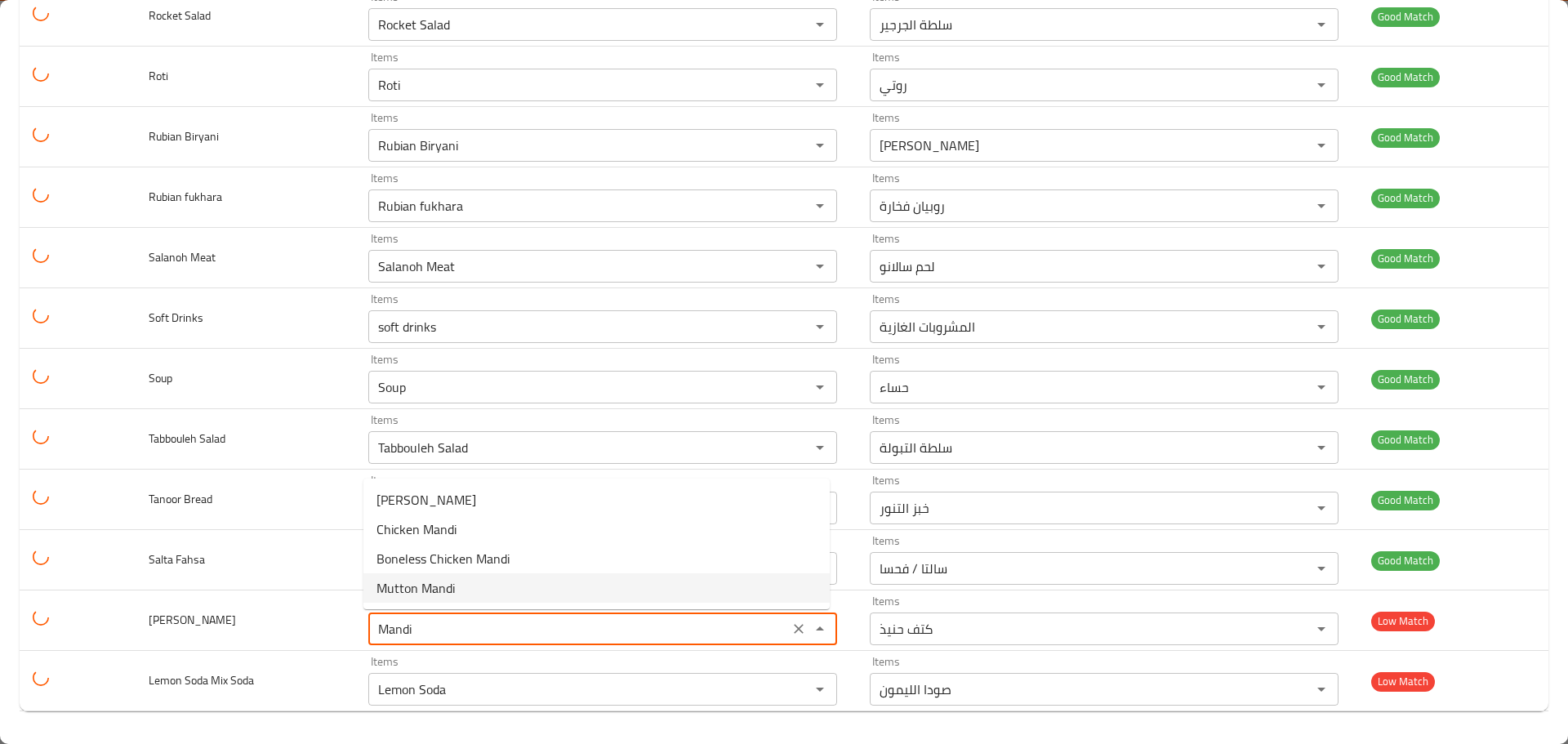
click at [426, 581] on span "Mutton Mandi" at bounding box center [415, 587] width 78 height 20
type Sheep "Mutton Mandi"
type Sheep-ar "مندي لحم ضأن"
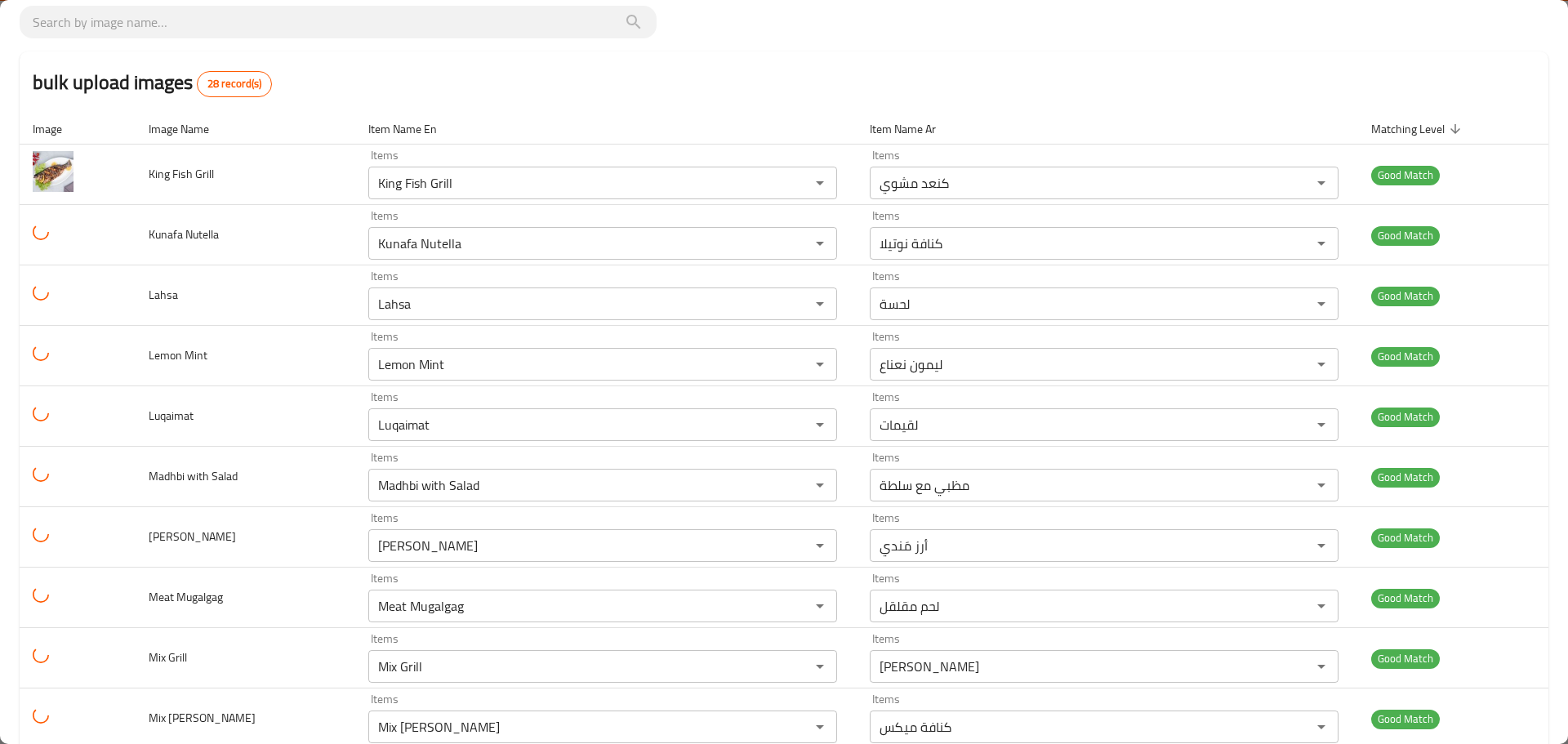
scroll to position [0, 0]
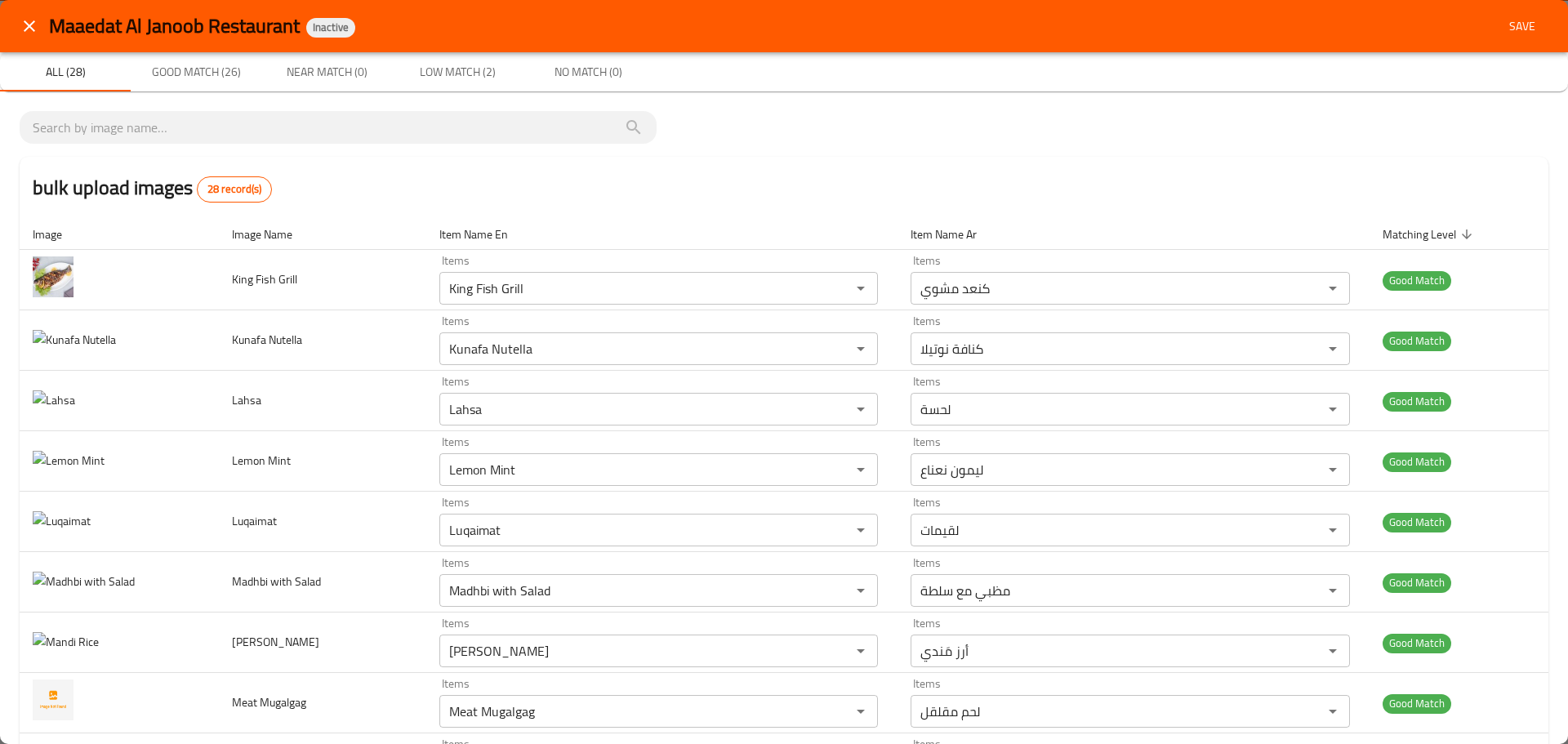
type Sheep "Mutton Mandi"
click at [26, 24] on icon "close" at bounding box center [30, 26] width 20 height 20
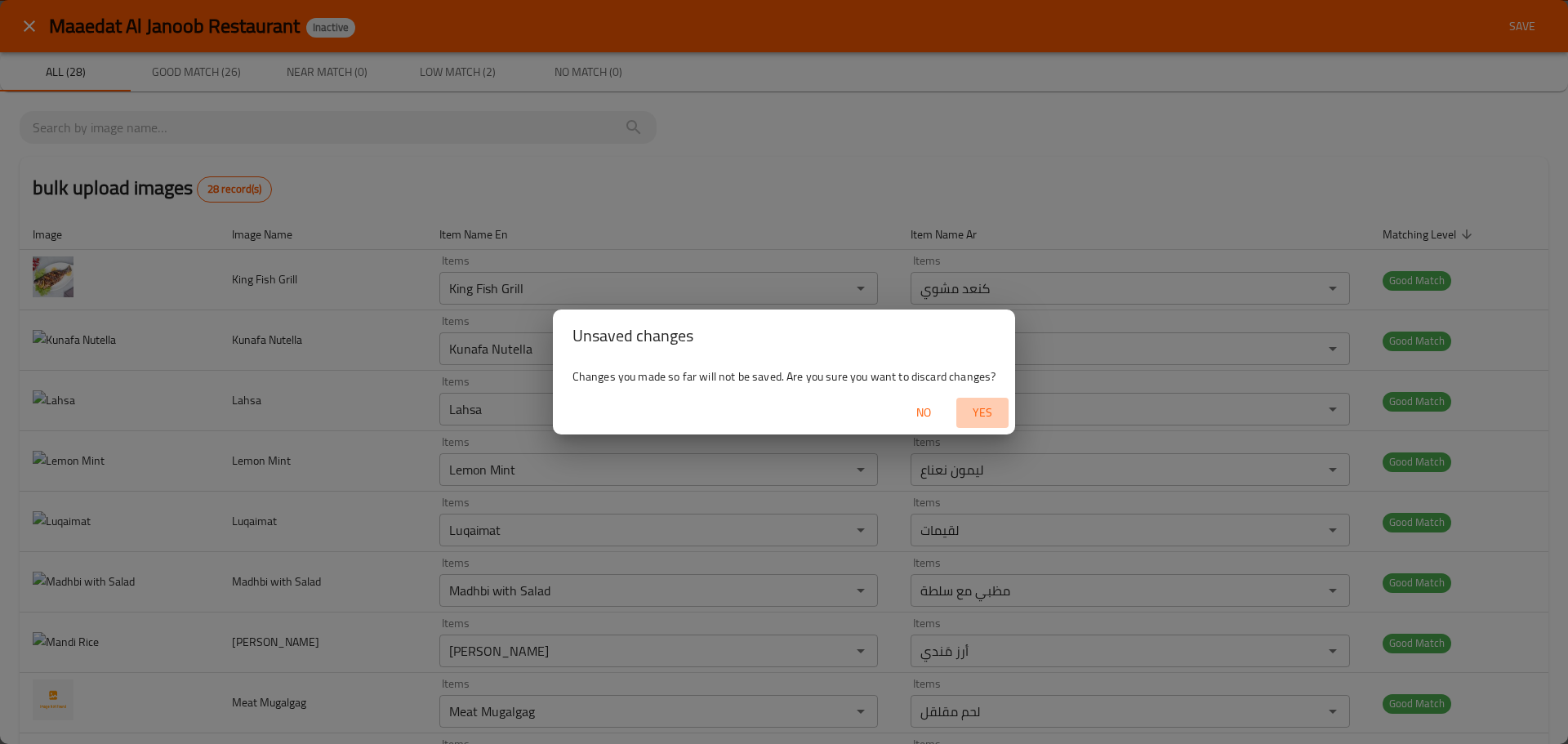
click at [988, 412] on span "Yes" at bounding box center [983, 412] width 40 height 21
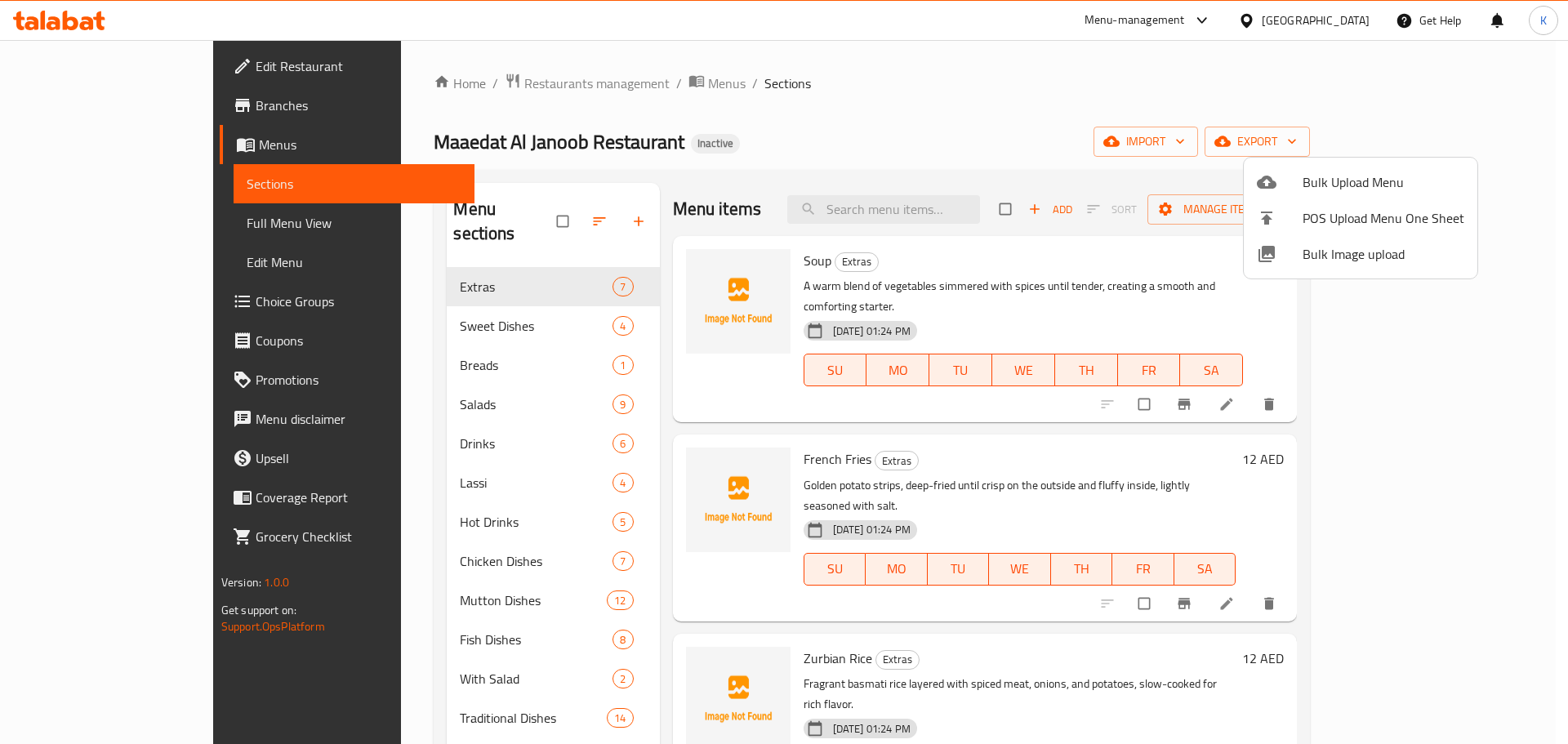
click at [1297, 252] on div at bounding box center [1279, 254] width 46 height 20
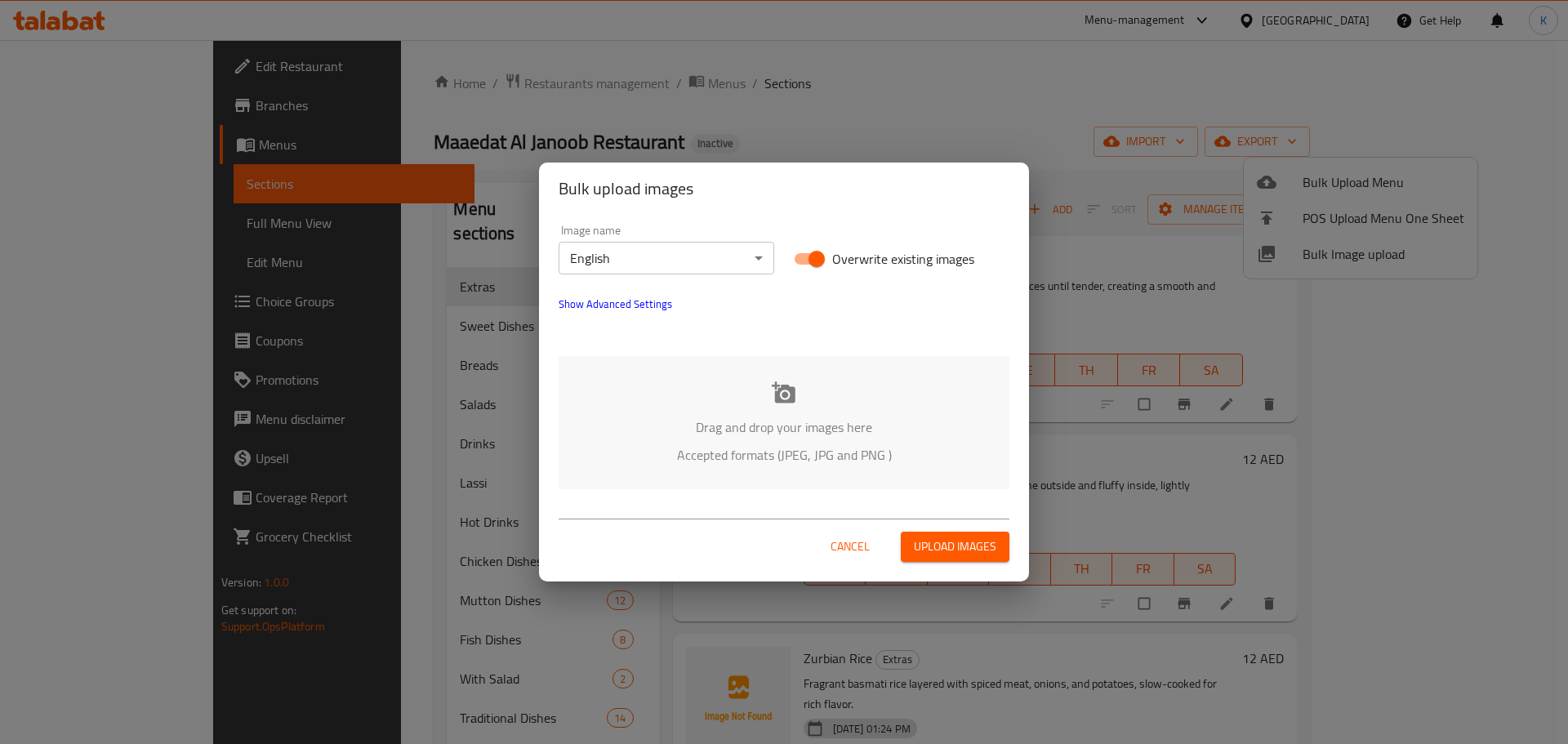
click at [789, 392] on icon at bounding box center [783, 392] width 24 height 24
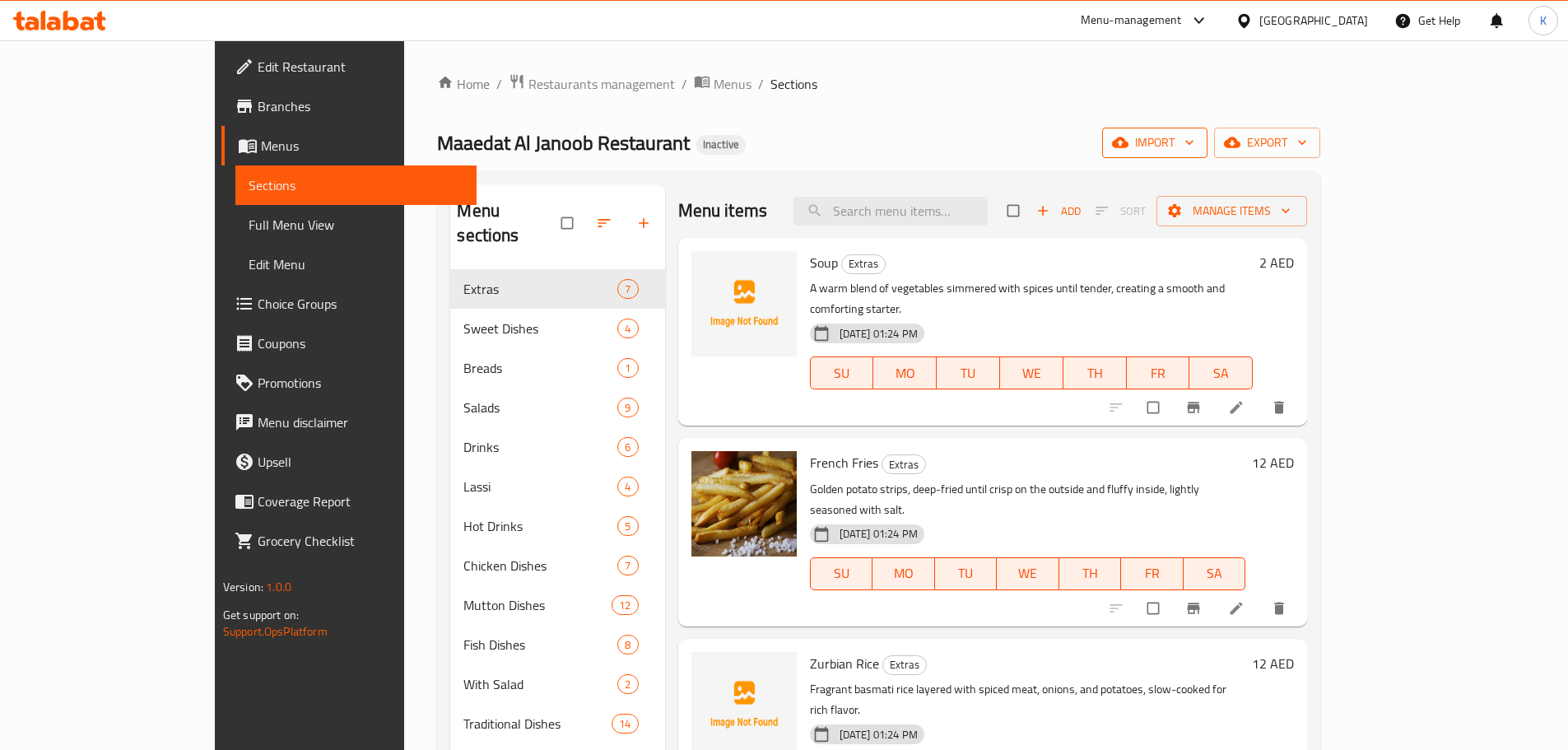
click at [1195, 148] on span "import" at bounding box center [1154, 142] width 79 height 21
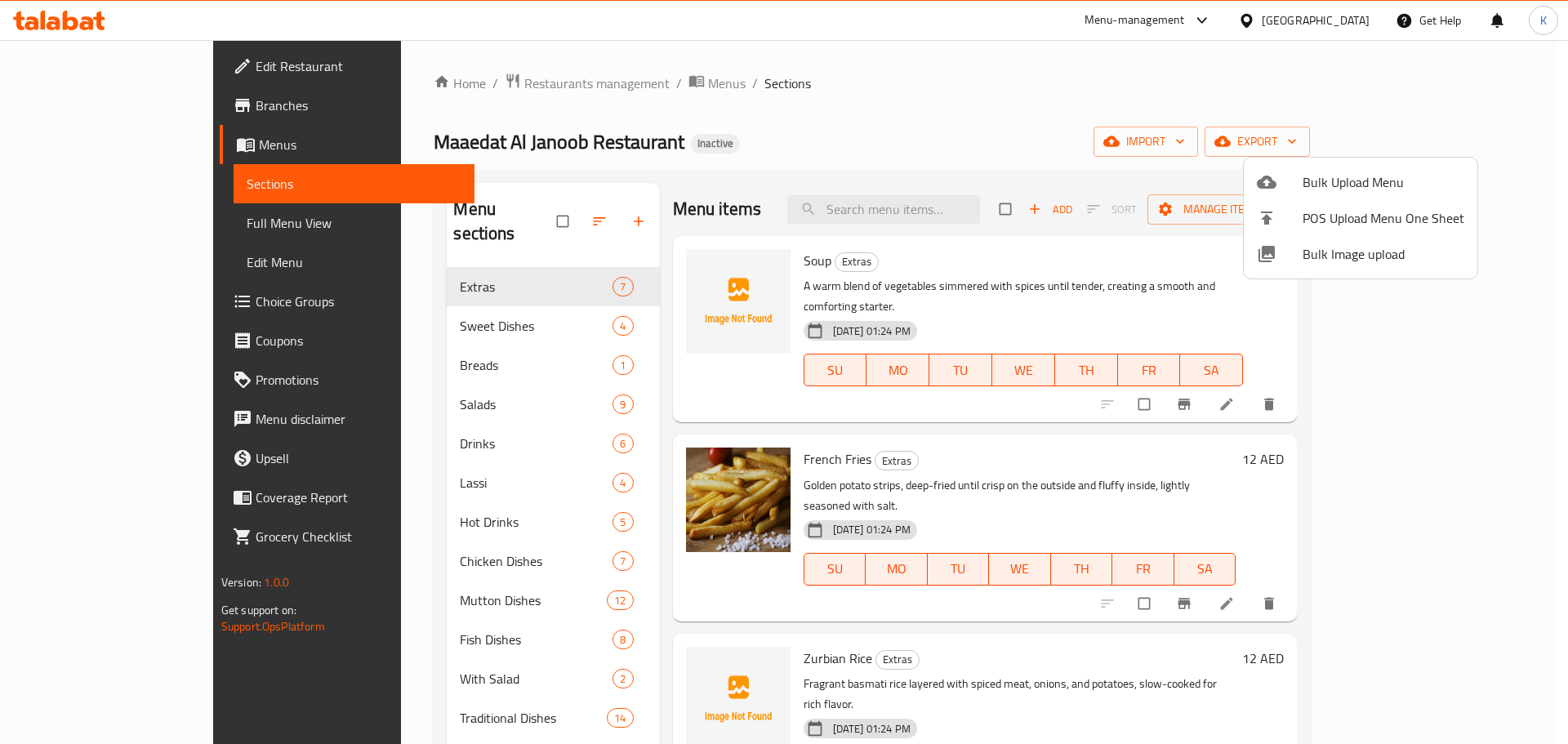
click at [1318, 255] on span "Bulk Image upload" at bounding box center [1383, 254] width 162 height 20
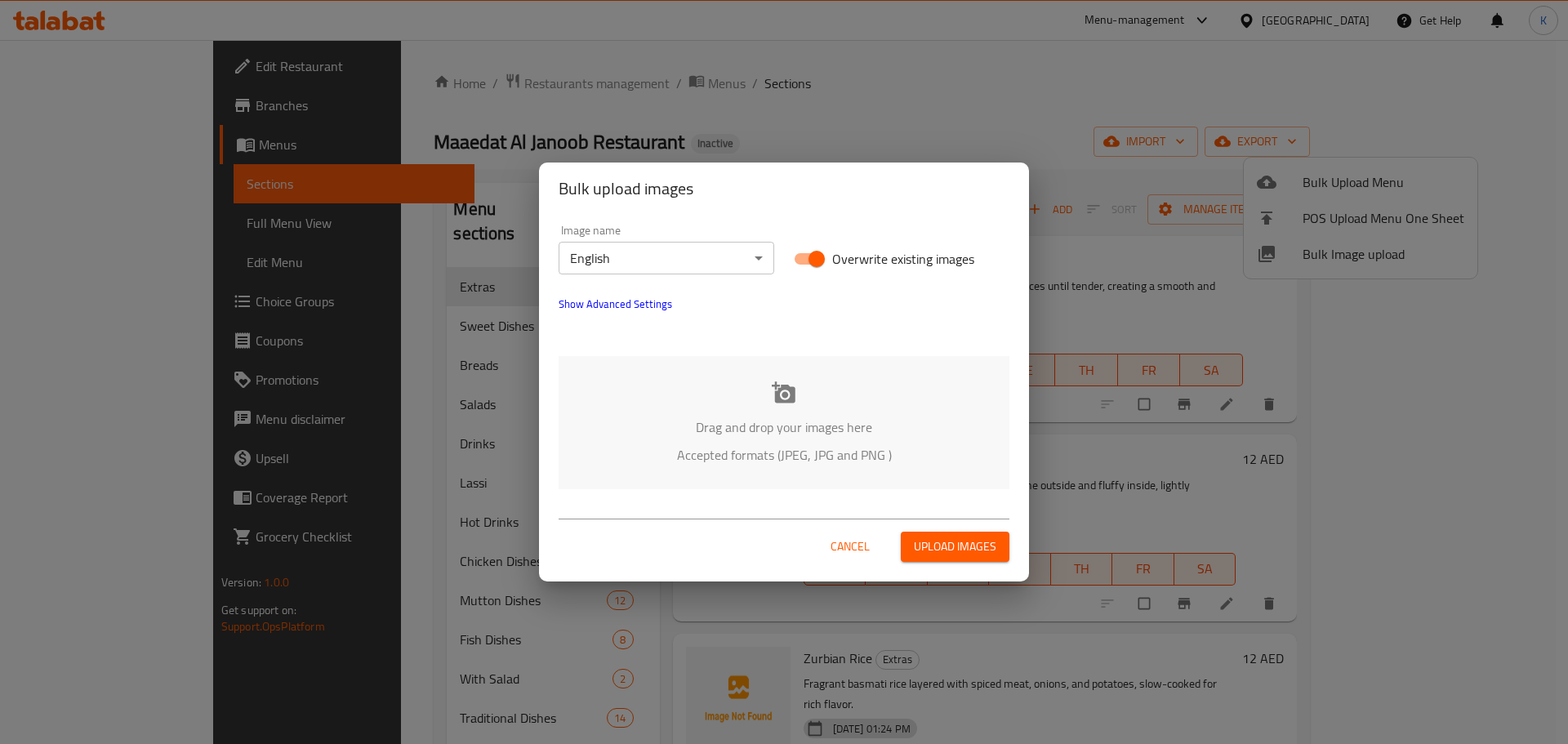
click at [780, 400] on icon at bounding box center [783, 392] width 23 height 22
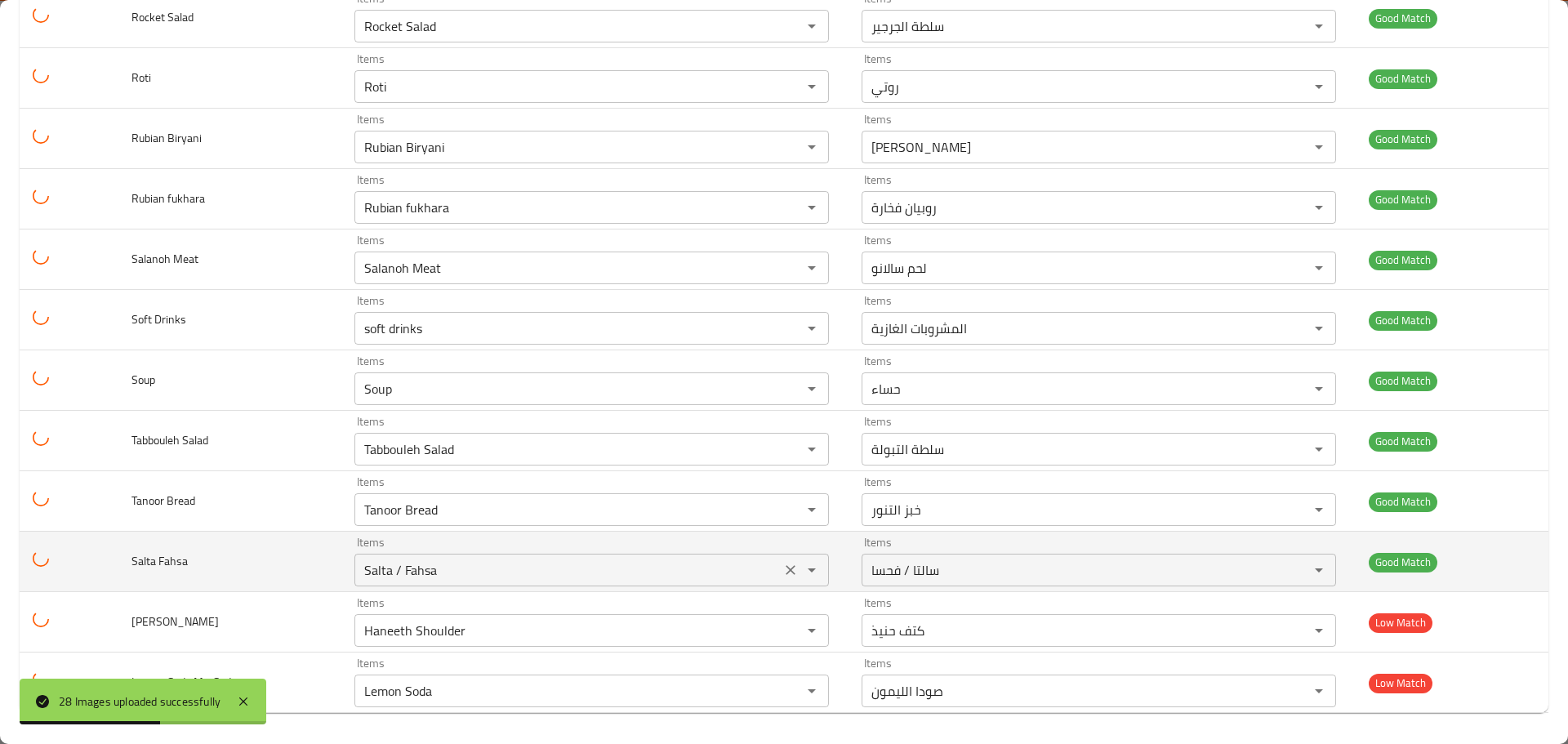
scroll to position [1230, 0]
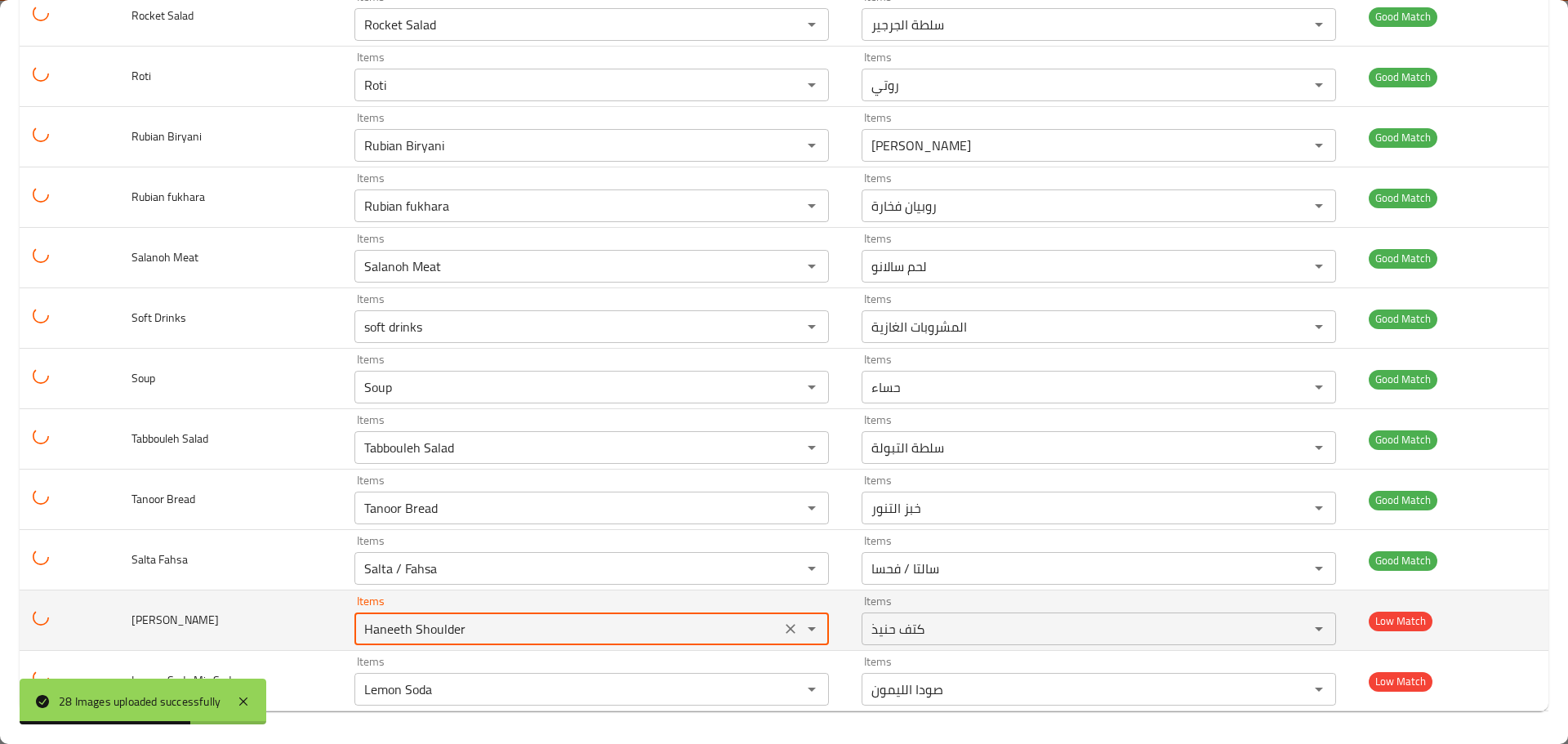
drag, startPoint x: 512, startPoint y: 623, endPoint x: 317, endPoint y: 619, distance: 195.0
click at [317, 619] on tr "Mandi Sheep Items Haneeth Shoulder Items Items كتف حنيذ Items Low Match" at bounding box center [784, 620] width 1528 height 60
type Sheep ","
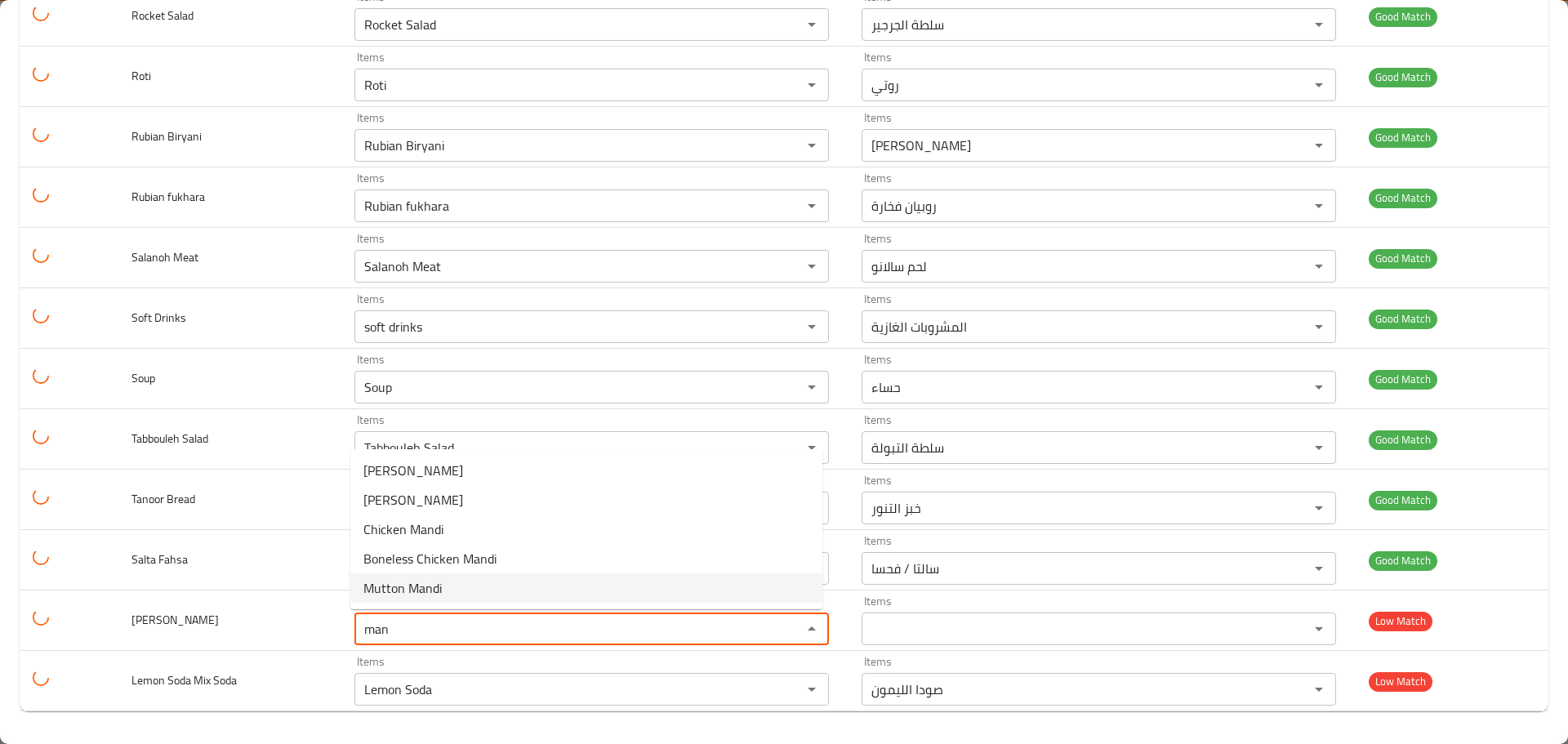
click at [417, 583] on span "Mutton Mandi" at bounding box center [402, 587] width 78 height 20
type Sheep "Mutton Mandi"
type Sheep-ar "مندي لحم ضأن"
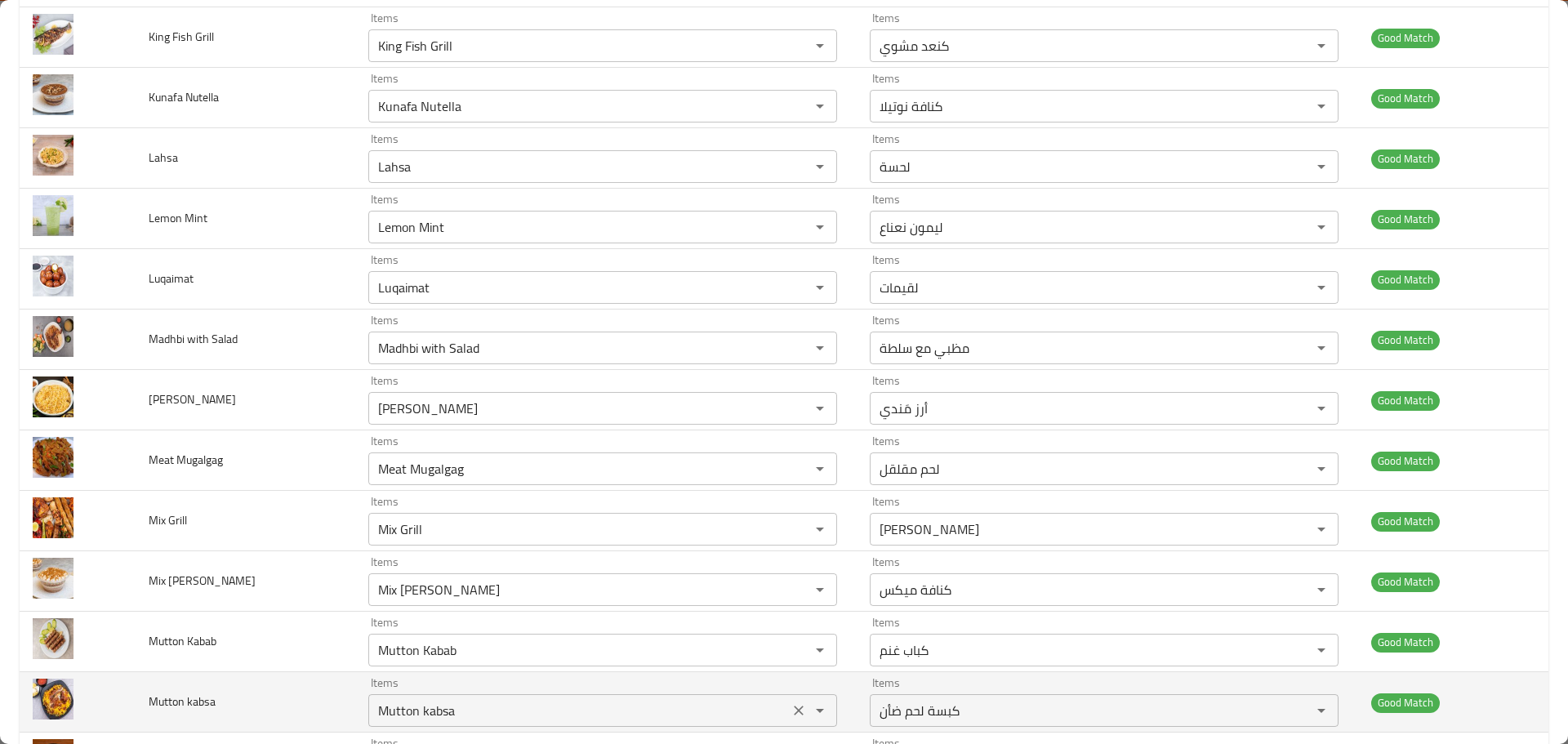
scroll to position [0, 0]
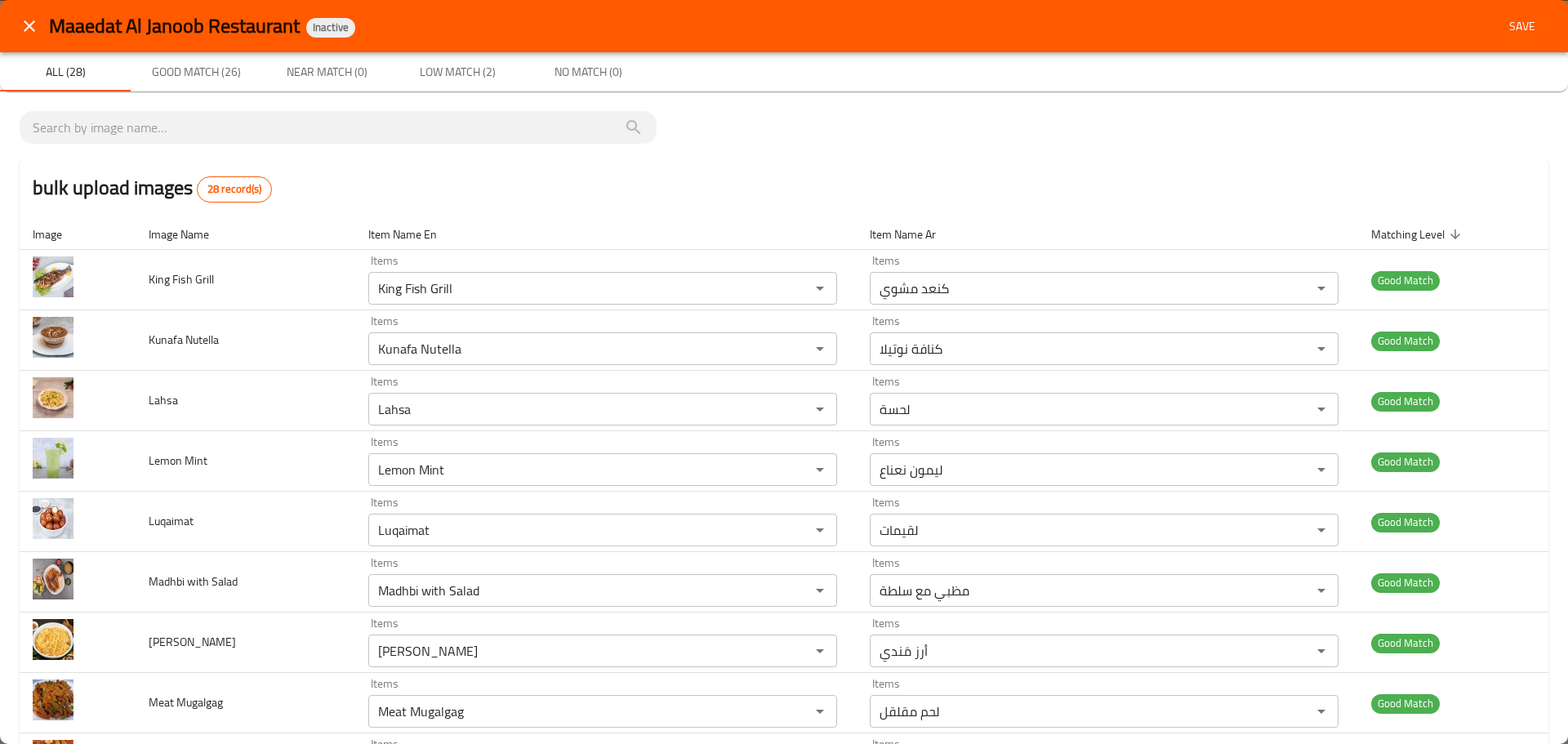
type Sheep "Mutton Mandi"
click at [1517, 29] on span "Save" at bounding box center [1522, 26] width 40 height 21
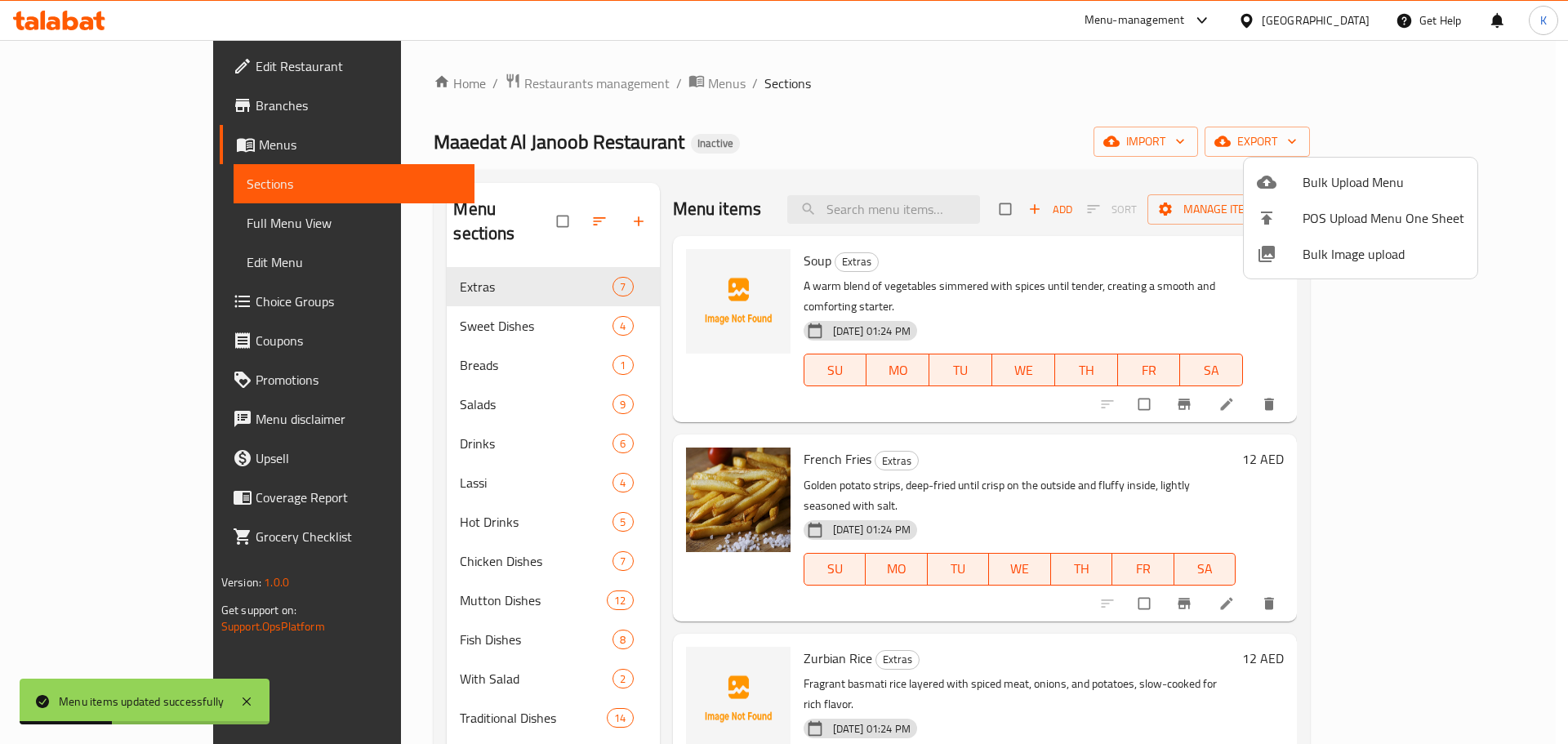
click at [820, 136] on div at bounding box center [784, 372] width 1568 height 744
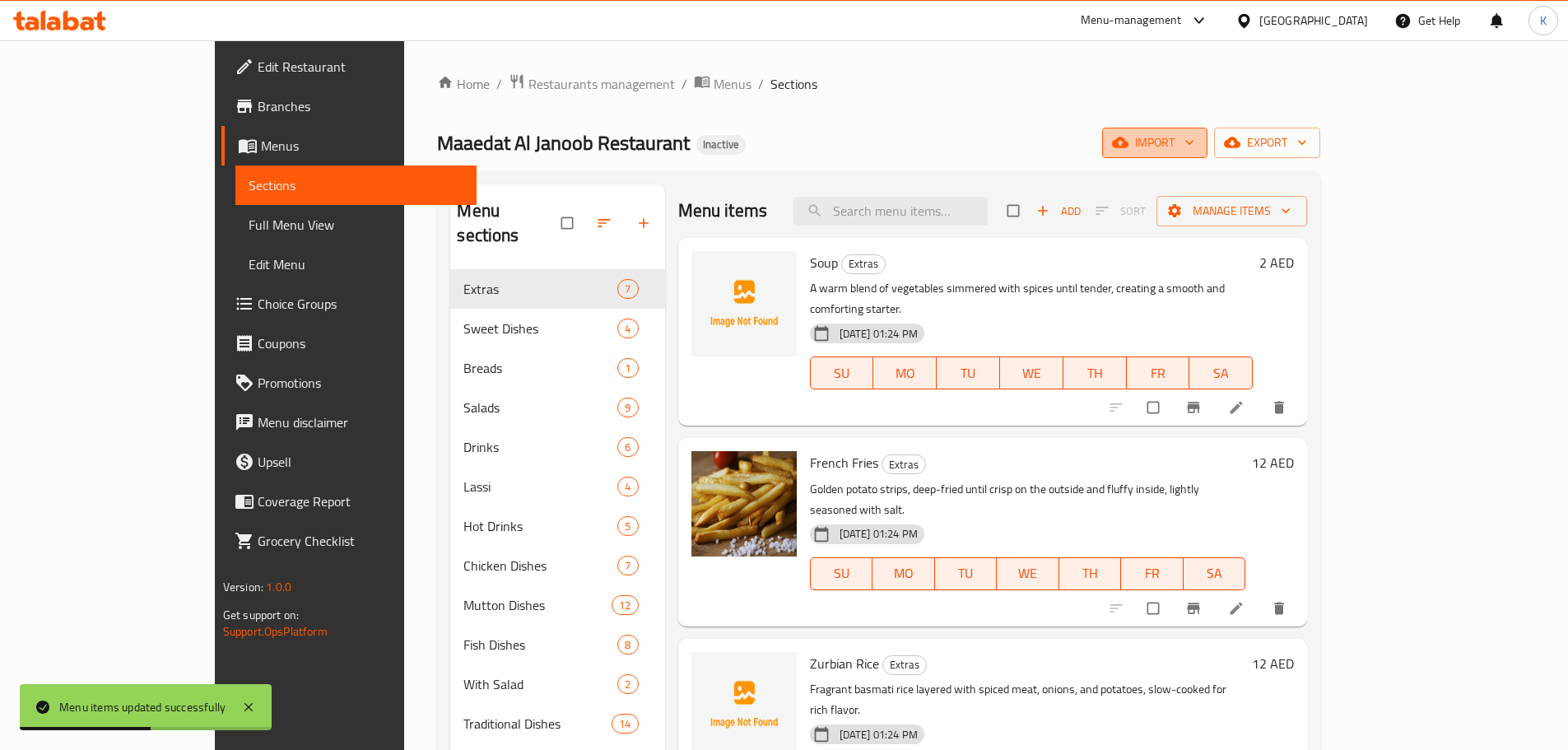
click at [1195, 143] on span "import" at bounding box center [1154, 142] width 79 height 21
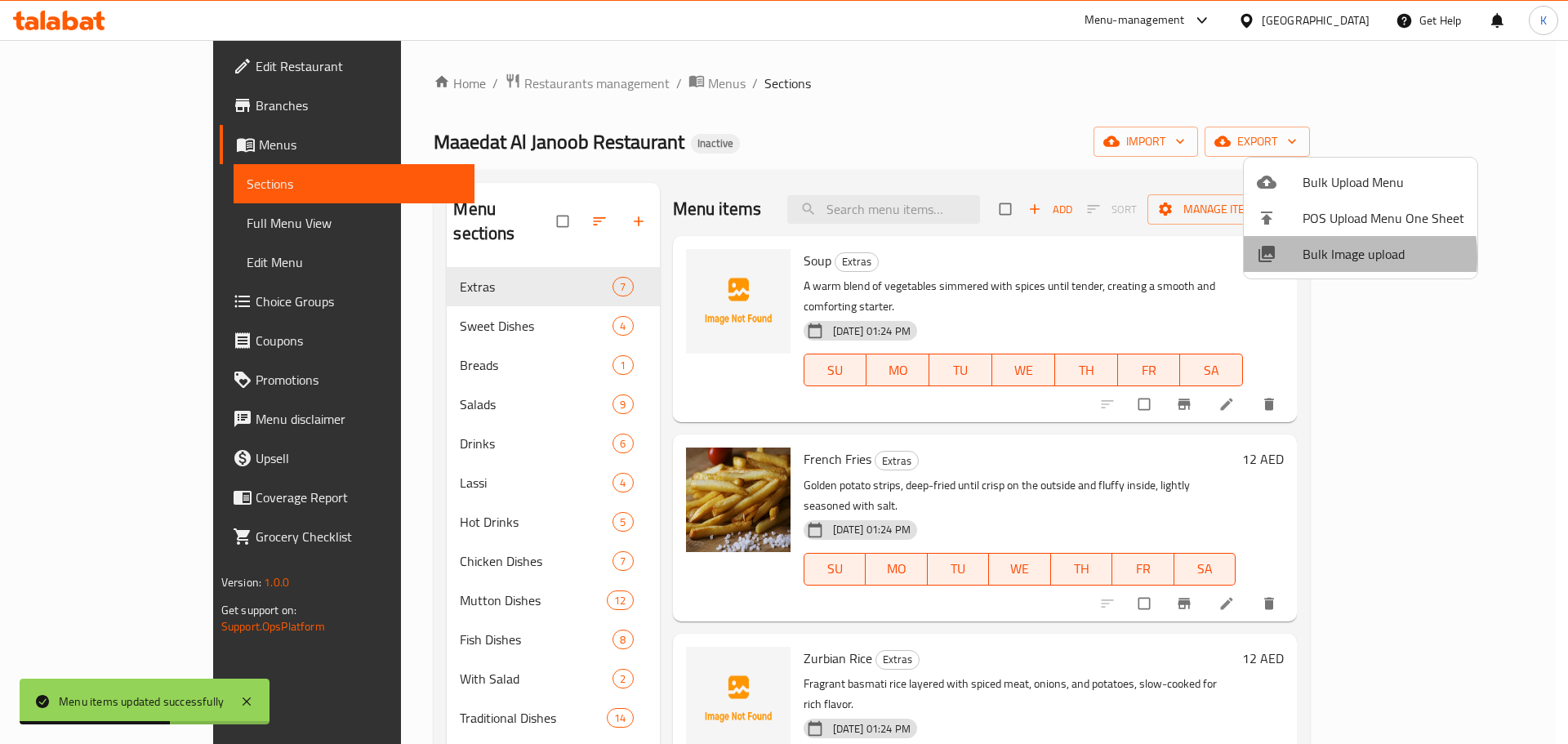
click at [1302, 257] on span "Bulk Image upload" at bounding box center [1383, 254] width 162 height 20
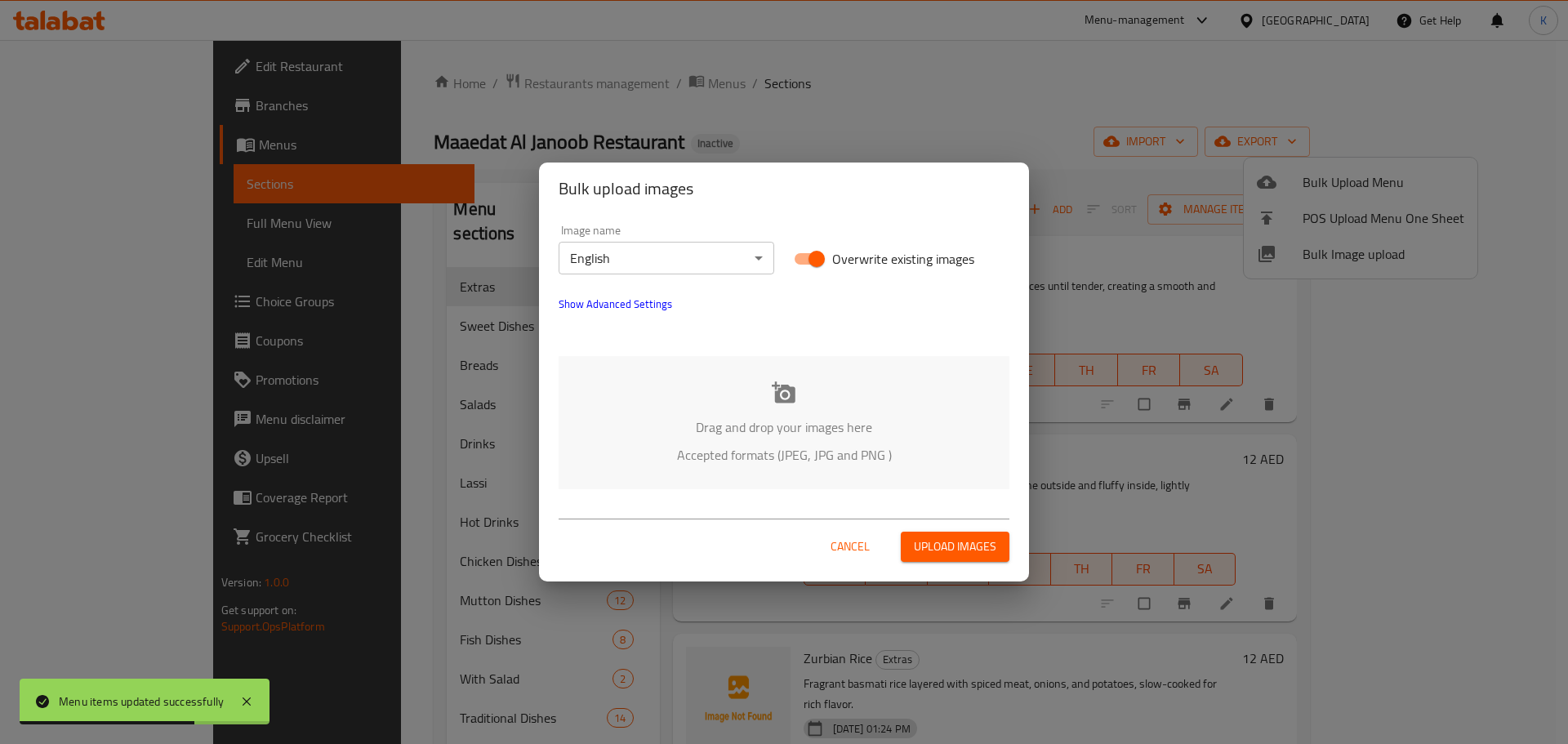
click at [791, 408] on div "Drag and drop your images here Accepted formats (JPEG, JPG and PNG )" at bounding box center [784, 423] width 451 height 133
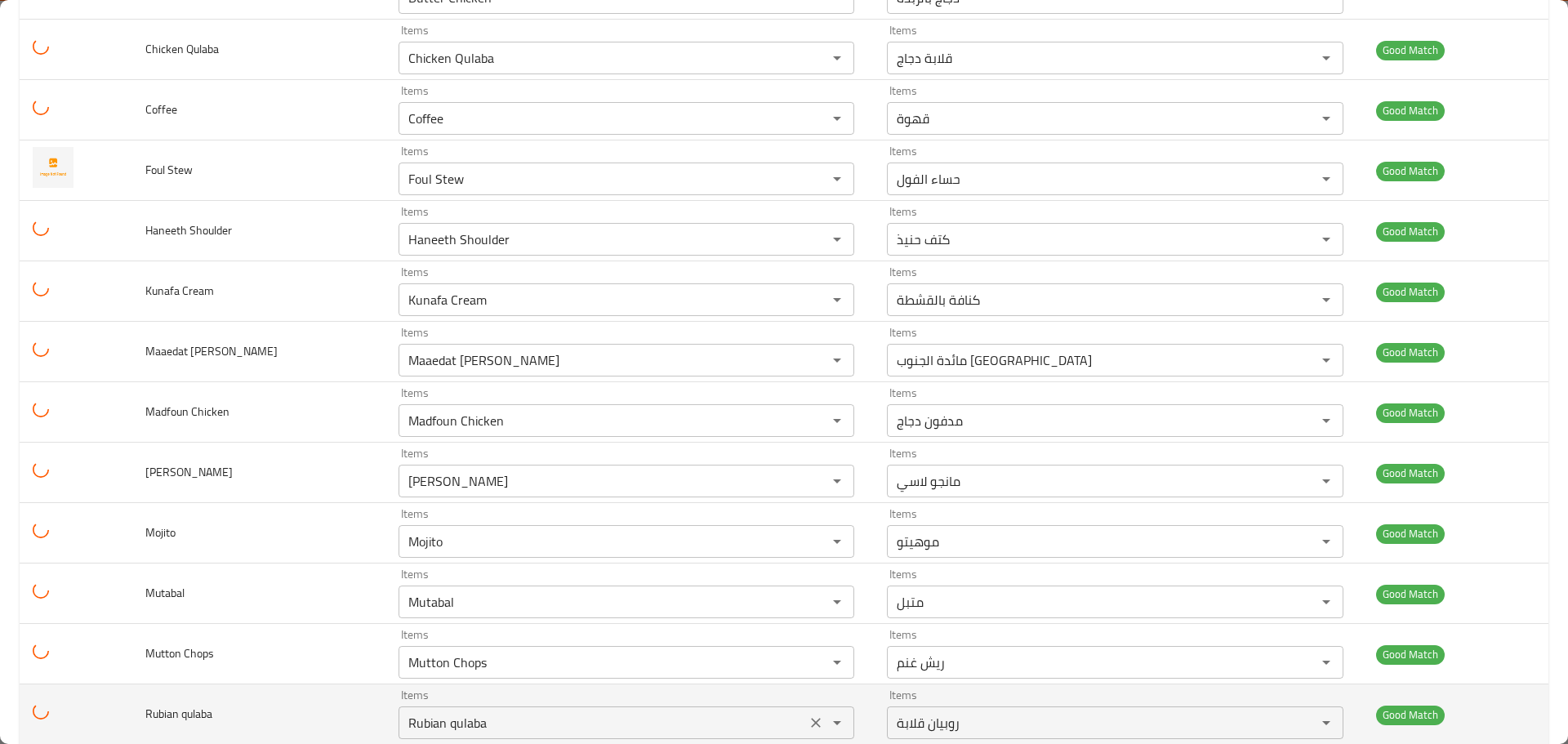
scroll to position [1109, 0]
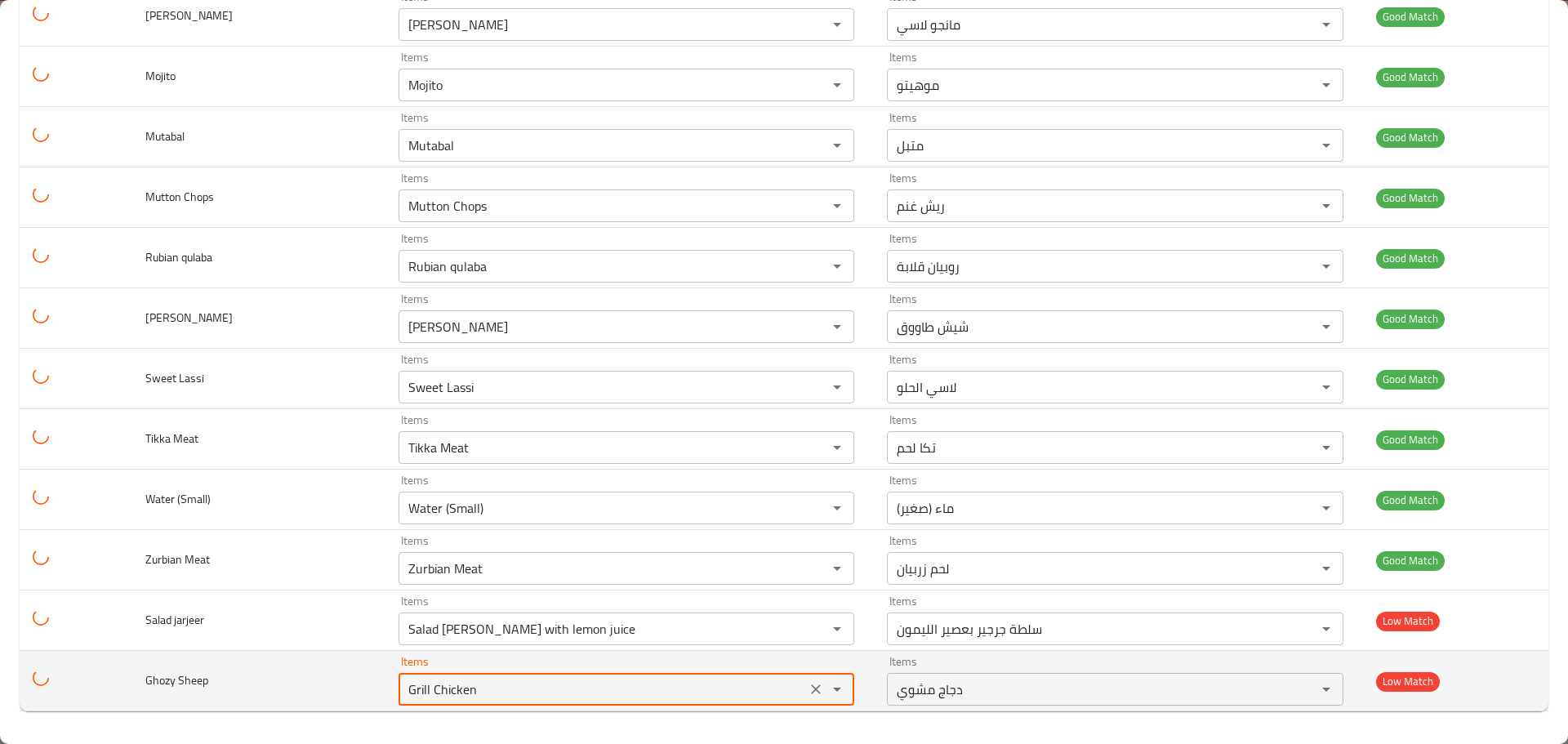
drag, startPoint x: 514, startPoint y: 684, endPoint x: 359, endPoint y: 674, distance: 155.3
click at [361, 675] on tr "Ghozy Sheep Items Grill Chicken Items Items دجاج مشوي Items Low Match" at bounding box center [784, 680] width 1528 height 60
click at [807, 686] on icon "Clear" at bounding box center [816, 689] width 16 height 16
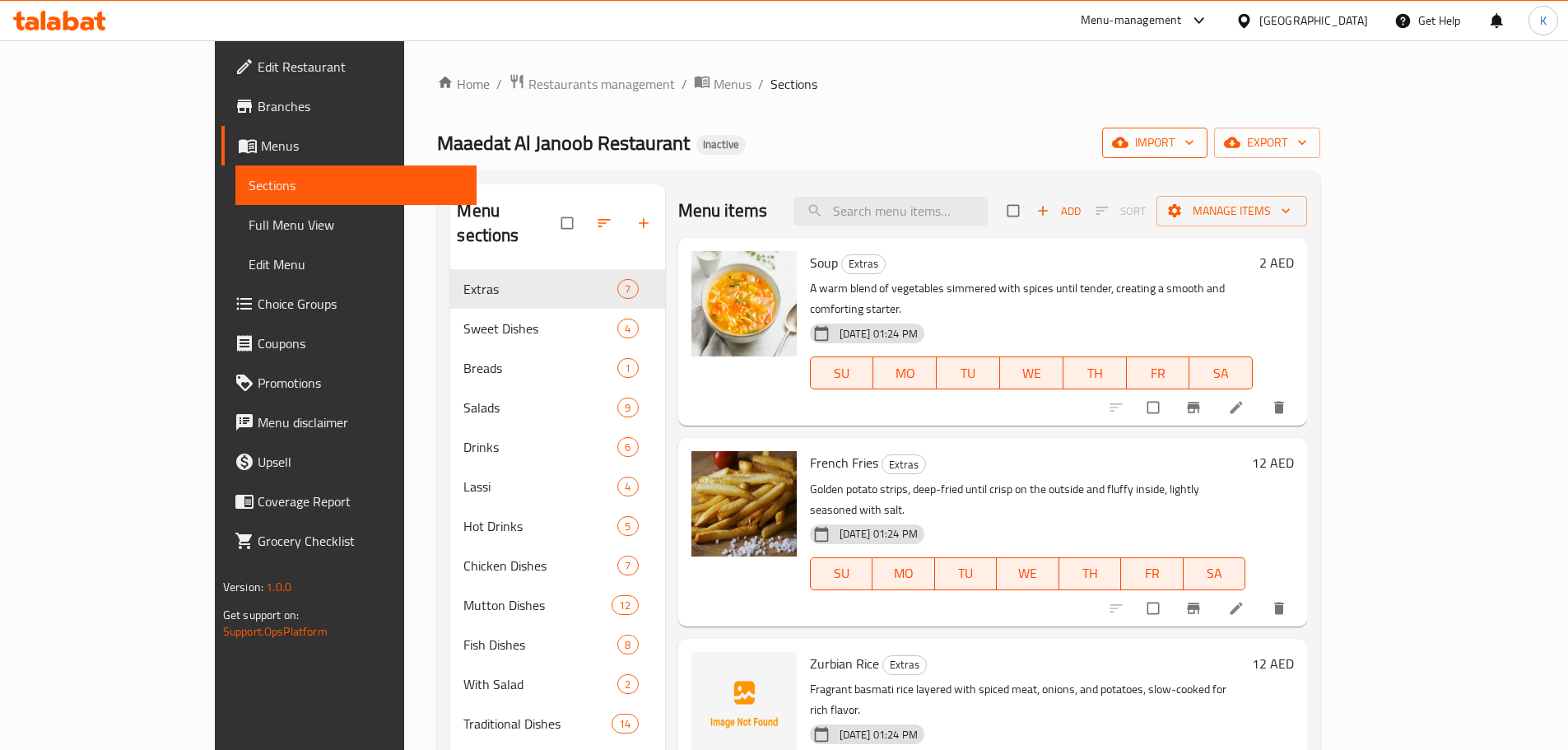
click at [1195, 141] on span "import" at bounding box center [1154, 142] width 79 height 21
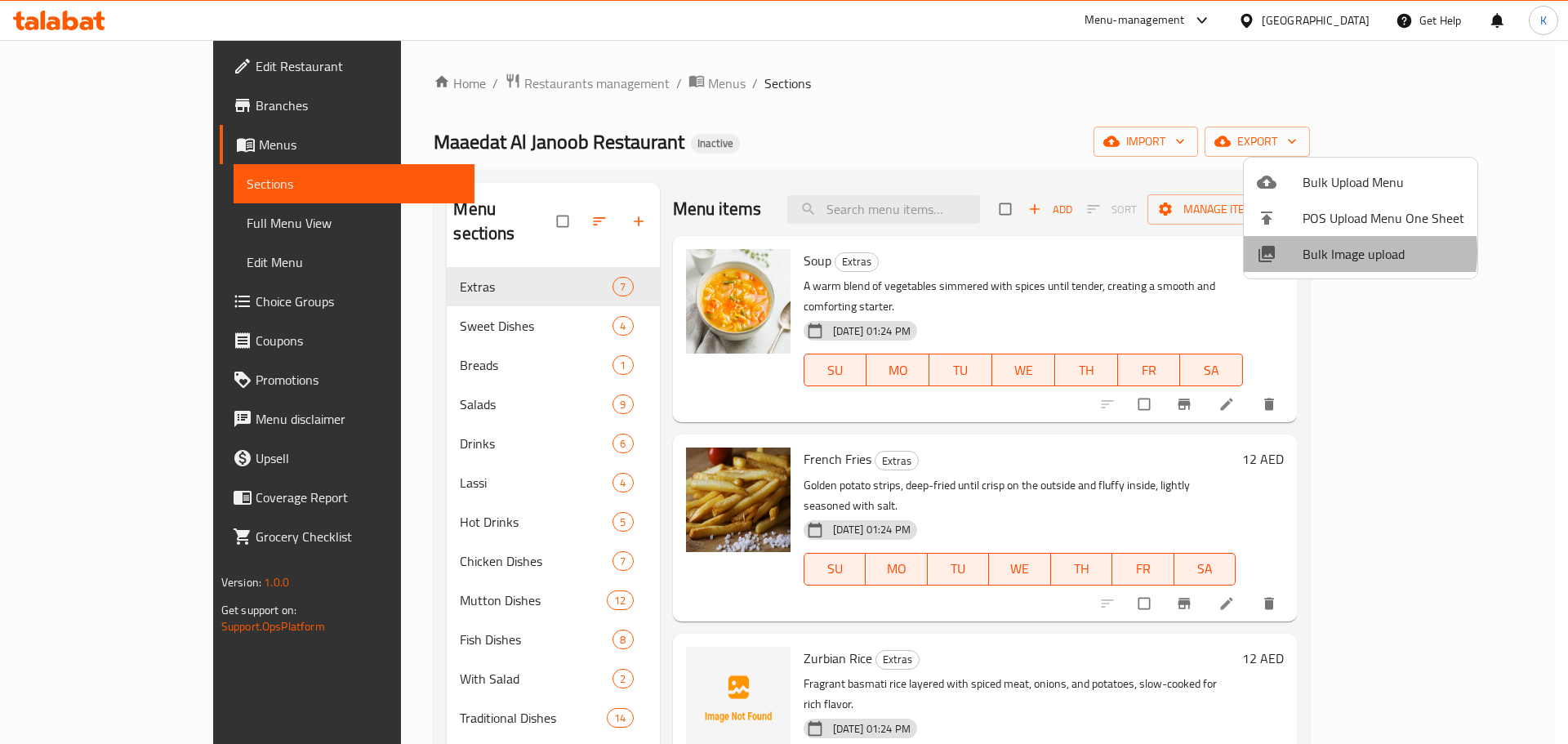
click at [1326, 251] on span "Bulk Image upload" at bounding box center [1383, 254] width 162 height 20
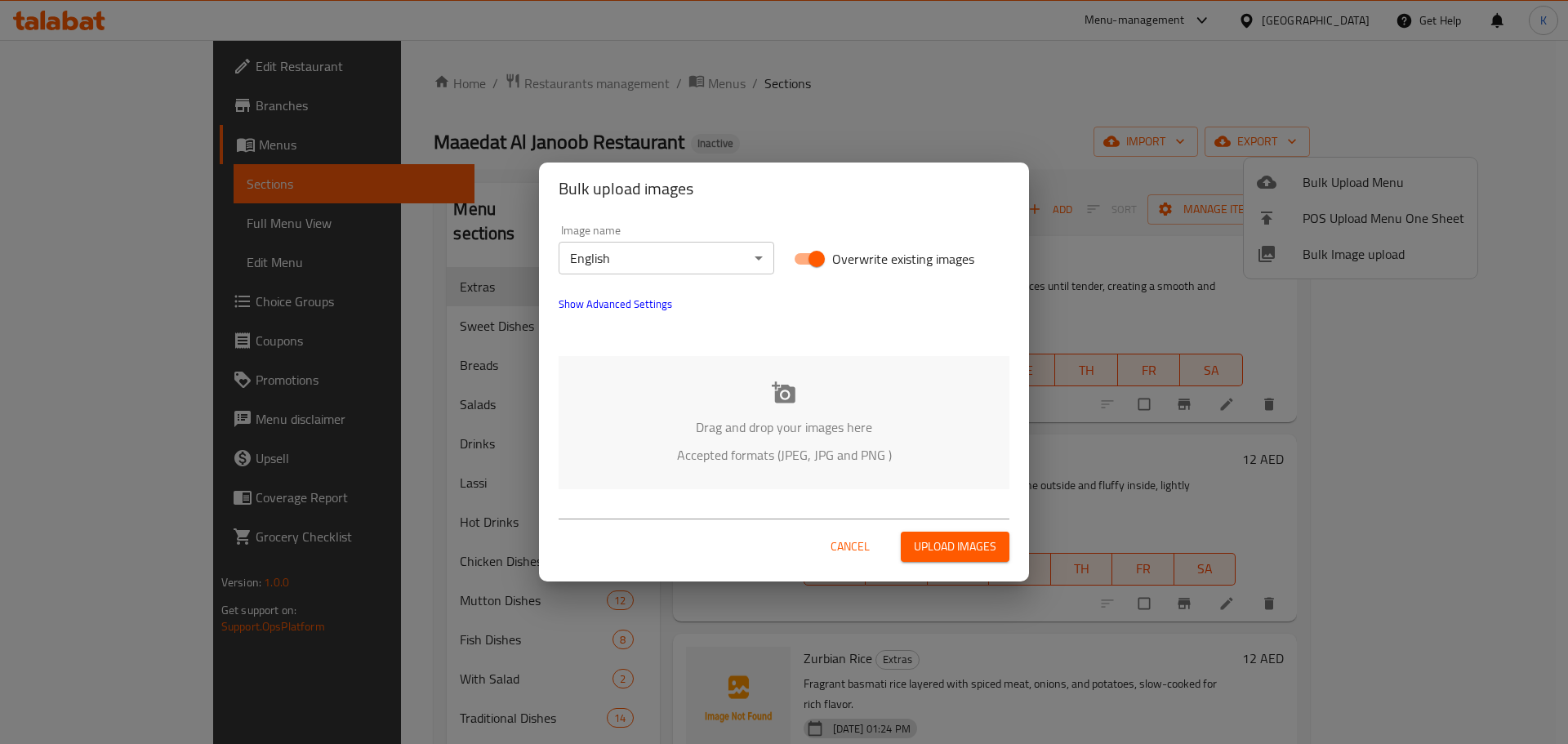
click at [785, 388] on icon at bounding box center [783, 392] width 23 height 22
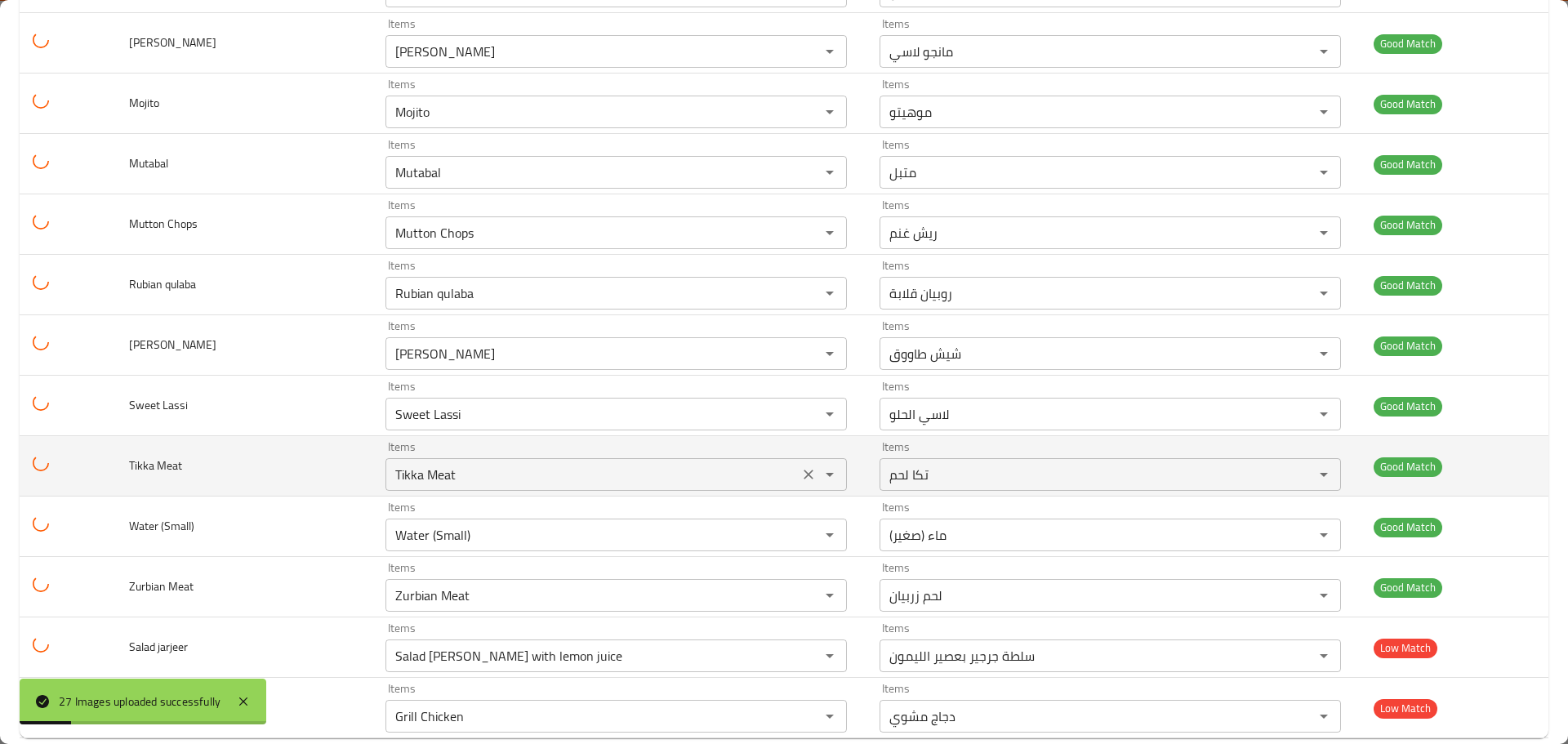
scroll to position [1170, 0]
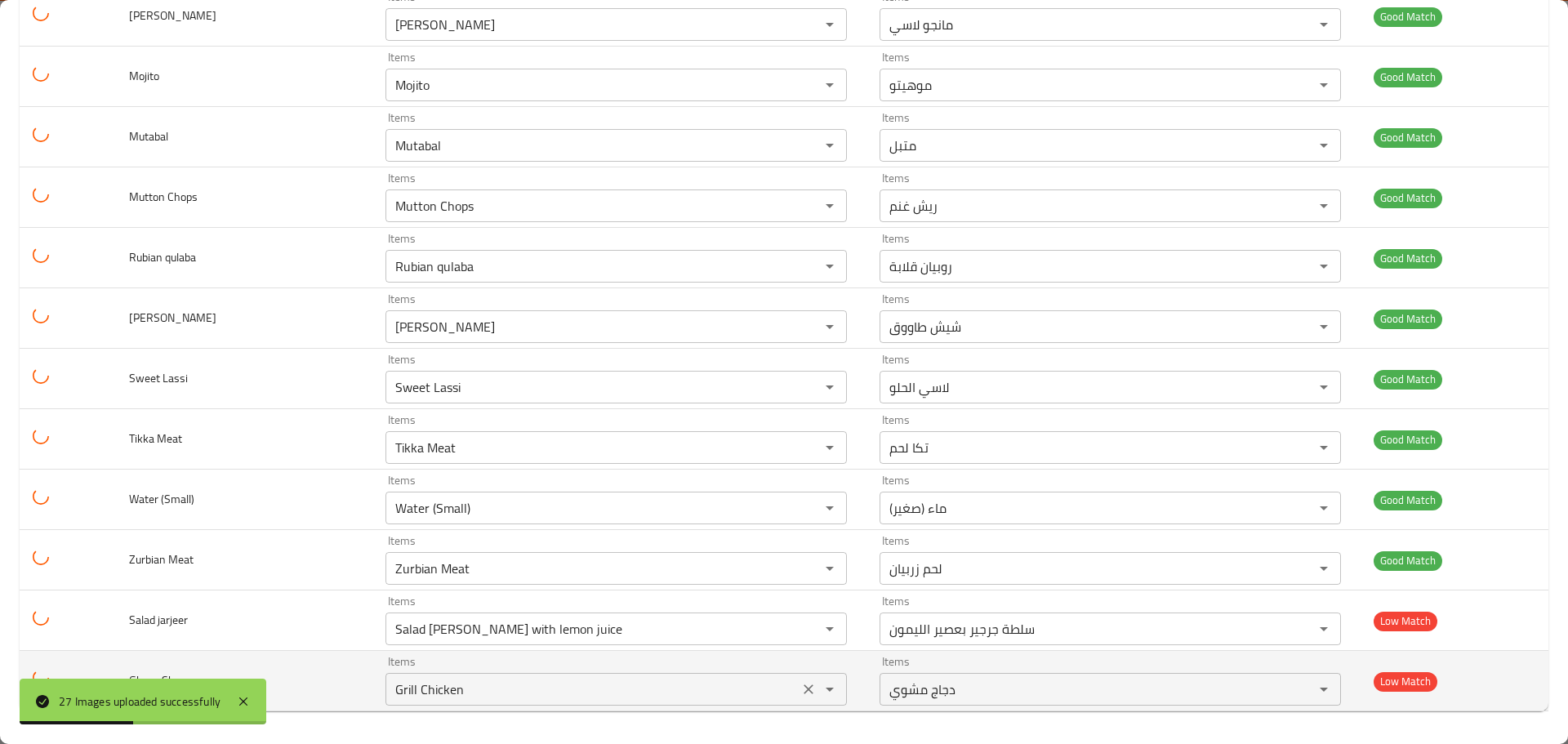
click at [804, 692] on icon "Clear" at bounding box center [808, 688] width 10 height 10
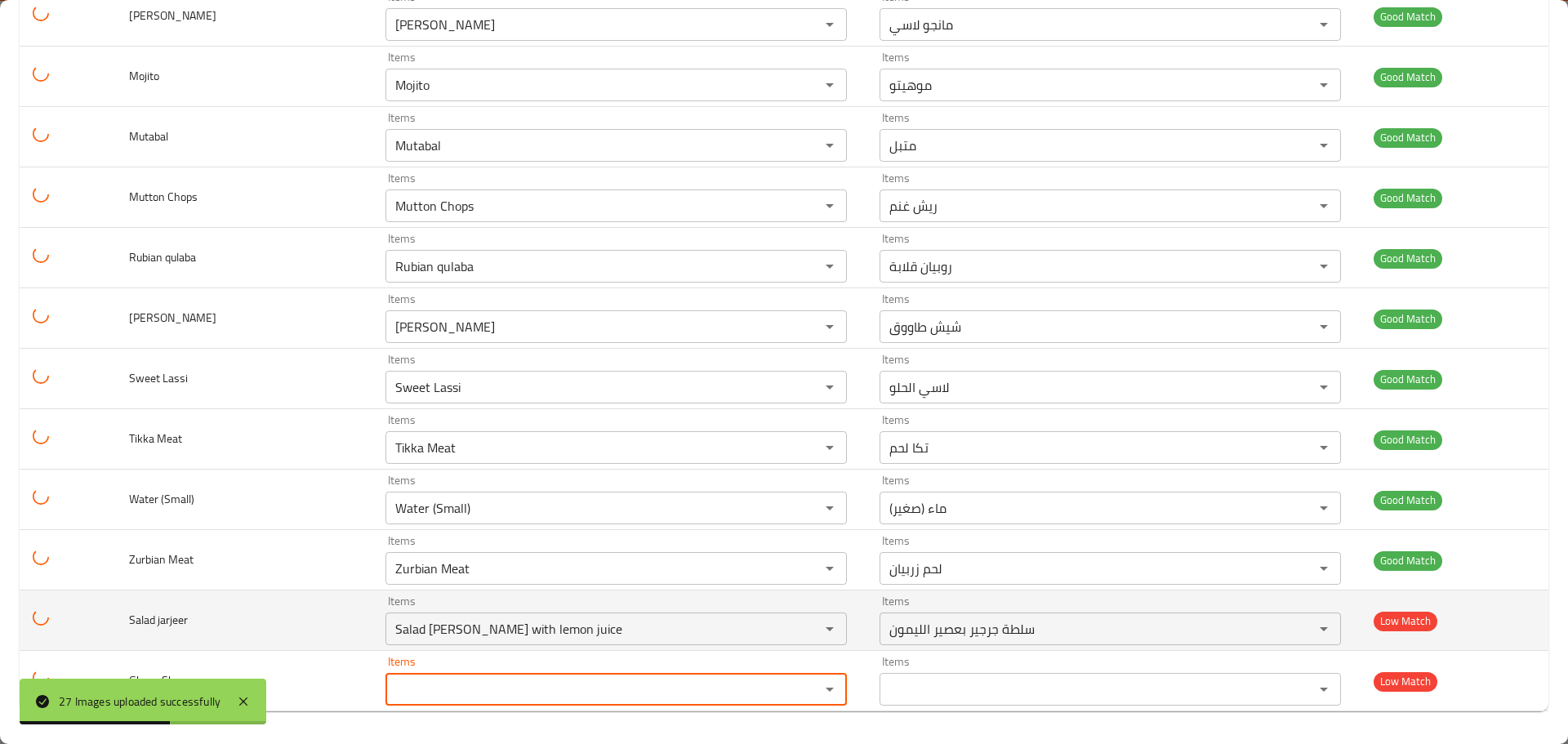
click at [327, 623] on td "Salad jarjeer" at bounding box center [244, 620] width 257 height 60
